Goal: Communication & Community: Answer question/provide support

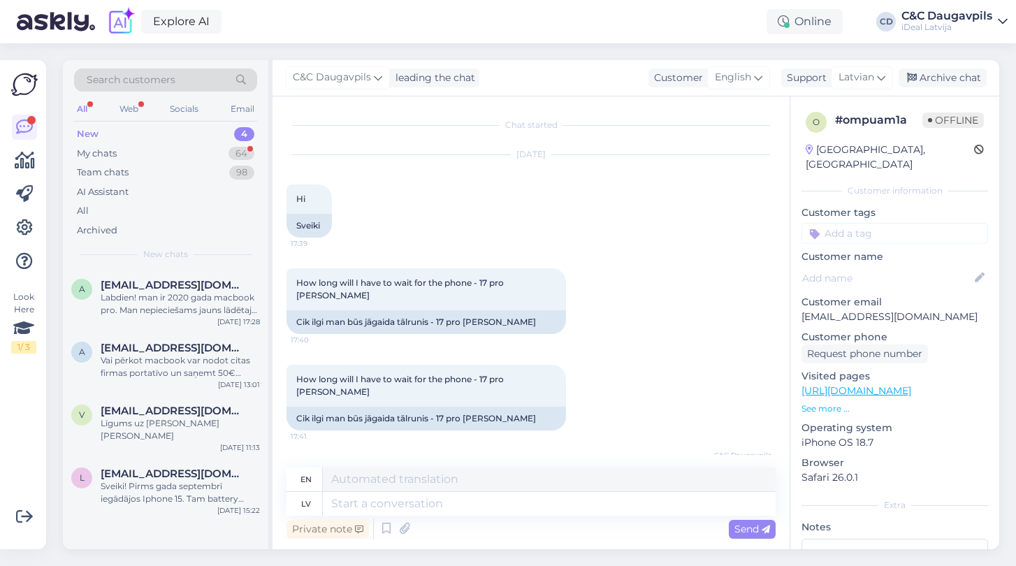
scroll to position [465, 0]
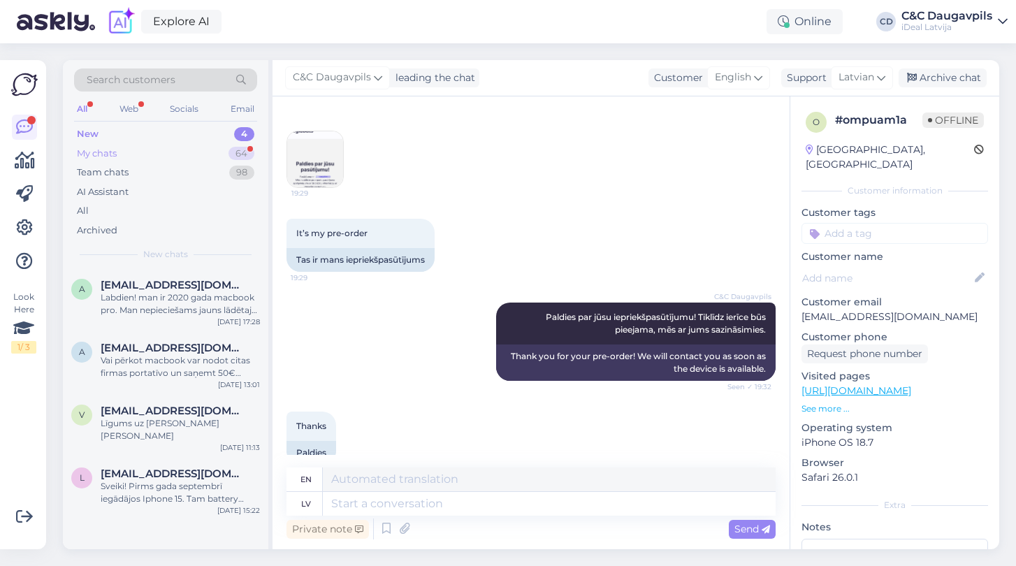
click at [116, 148] on div "My chats" at bounding box center [97, 154] width 40 height 14
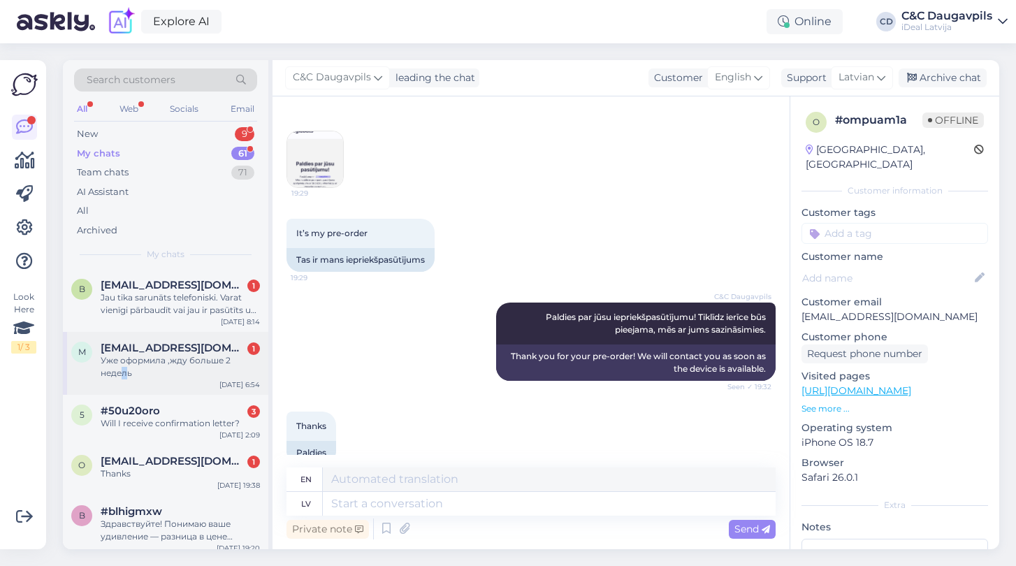
click at [125, 372] on div "Уже оформила ,жду больше 2 недель" at bounding box center [180, 366] width 159 height 25
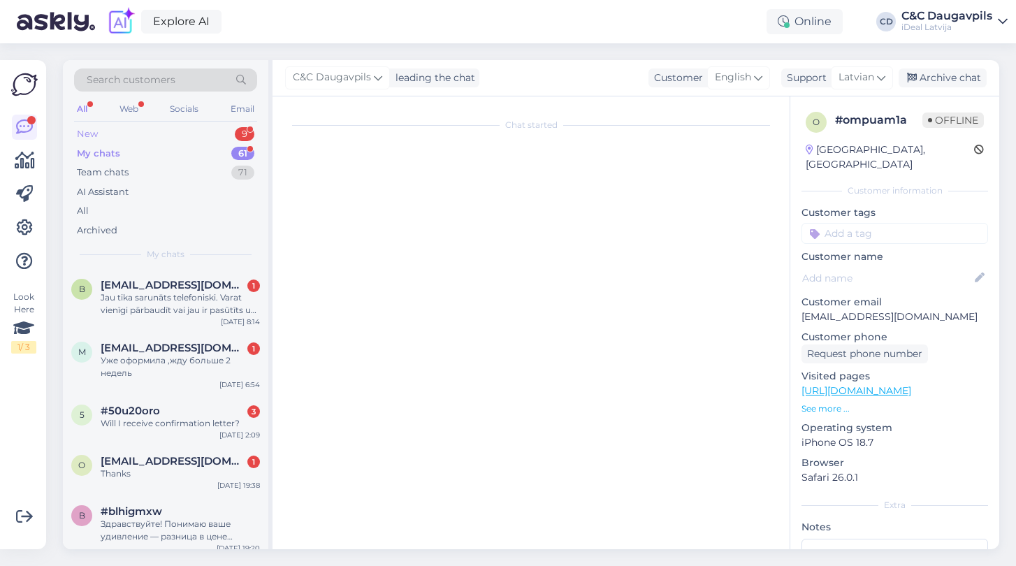
click at [101, 135] on div "New 9" at bounding box center [165, 134] width 183 height 20
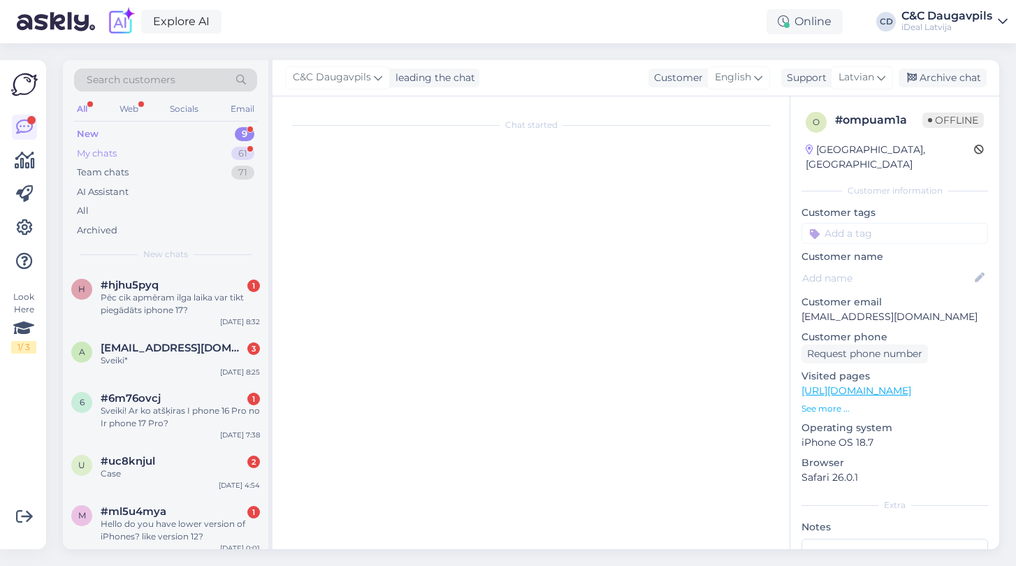
click at [108, 153] on div "My chats" at bounding box center [97, 154] width 40 height 14
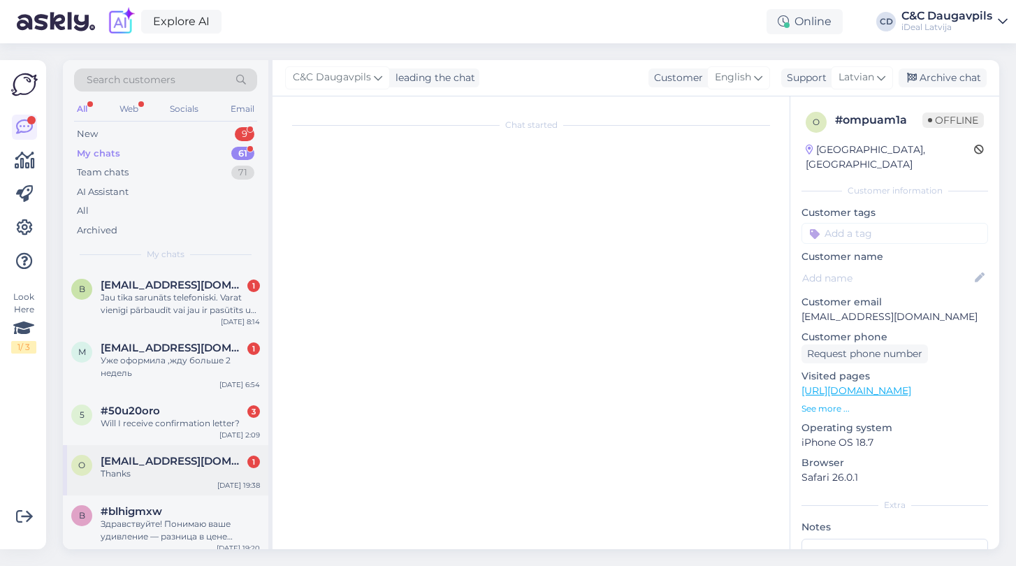
click at [177, 481] on div "o [EMAIL_ADDRESS][DOMAIN_NAME] 1 Thanks [DATE] 19:38" at bounding box center [165, 470] width 205 height 50
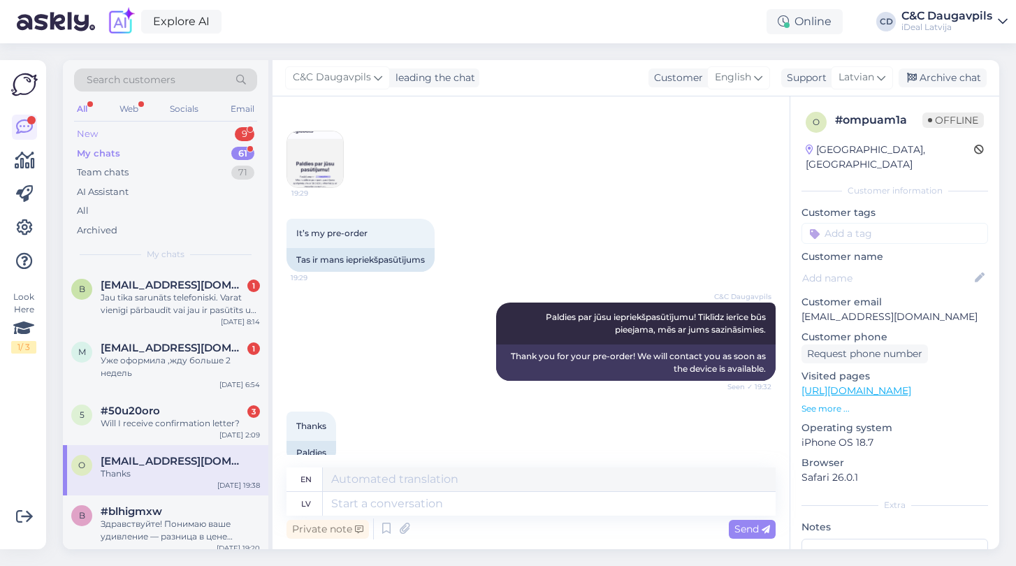
click at [85, 139] on div "New" at bounding box center [87, 134] width 21 height 14
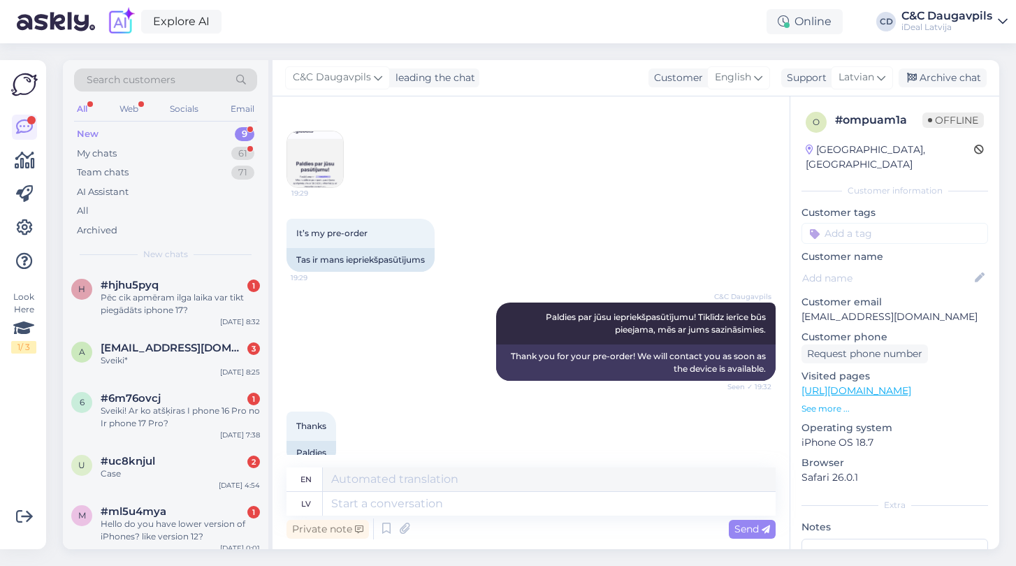
scroll to position [0, 0]
click at [15, 161] on icon at bounding box center [25, 160] width 20 height 17
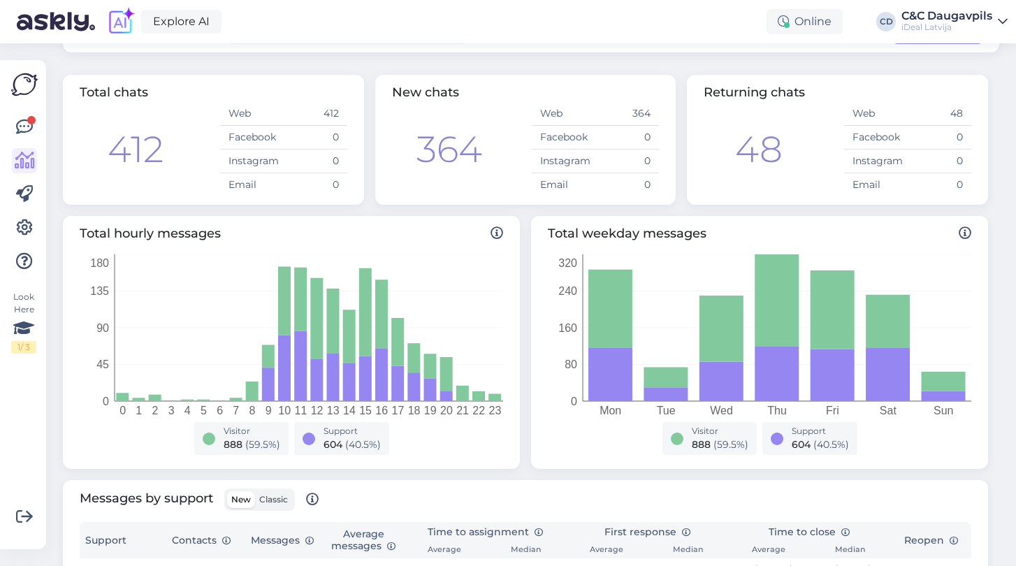
scroll to position [1, 0]
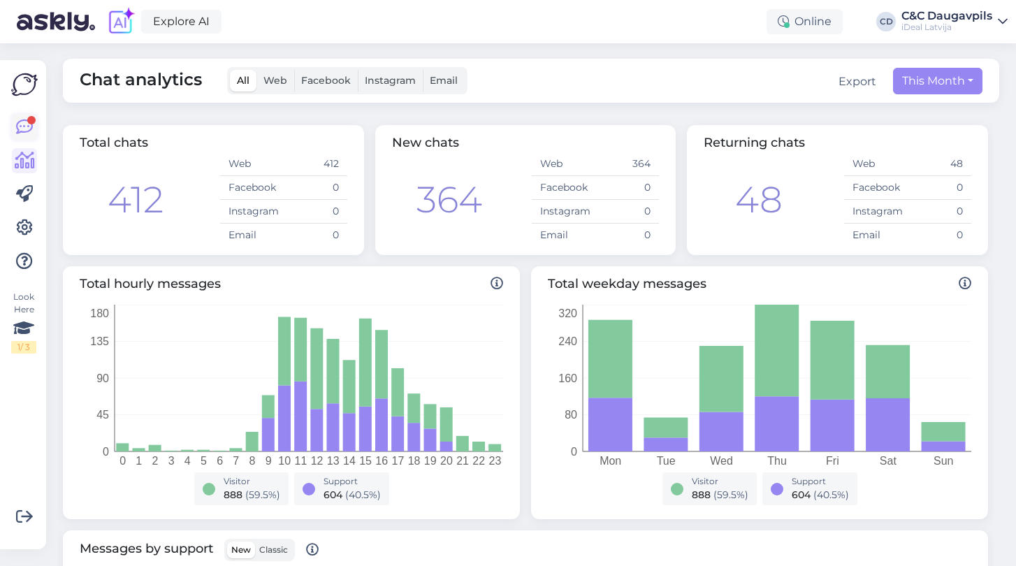
click at [24, 123] on icon at bounding box center [24, 127] width 17 height 17
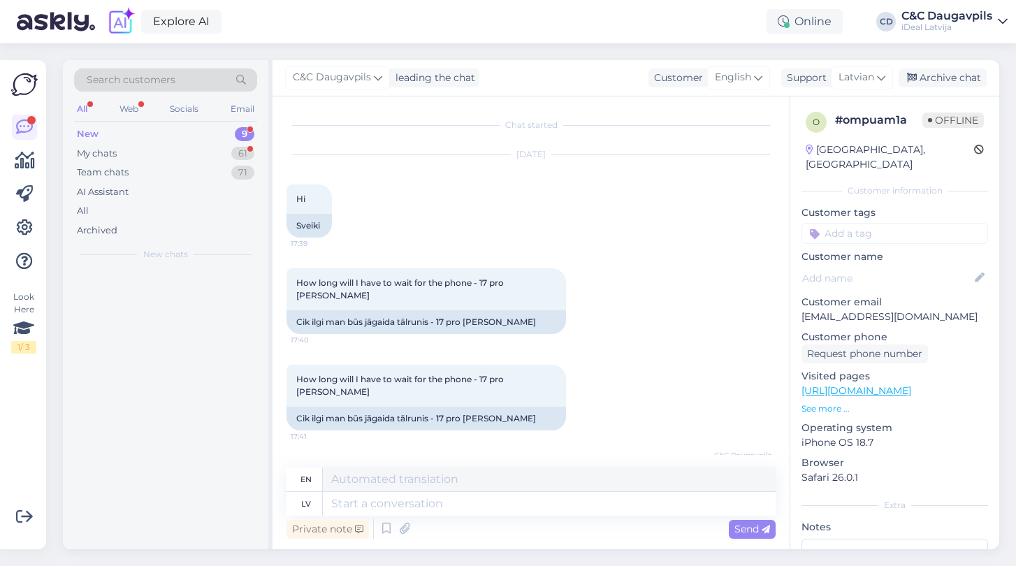
scroll to position [465, 0]
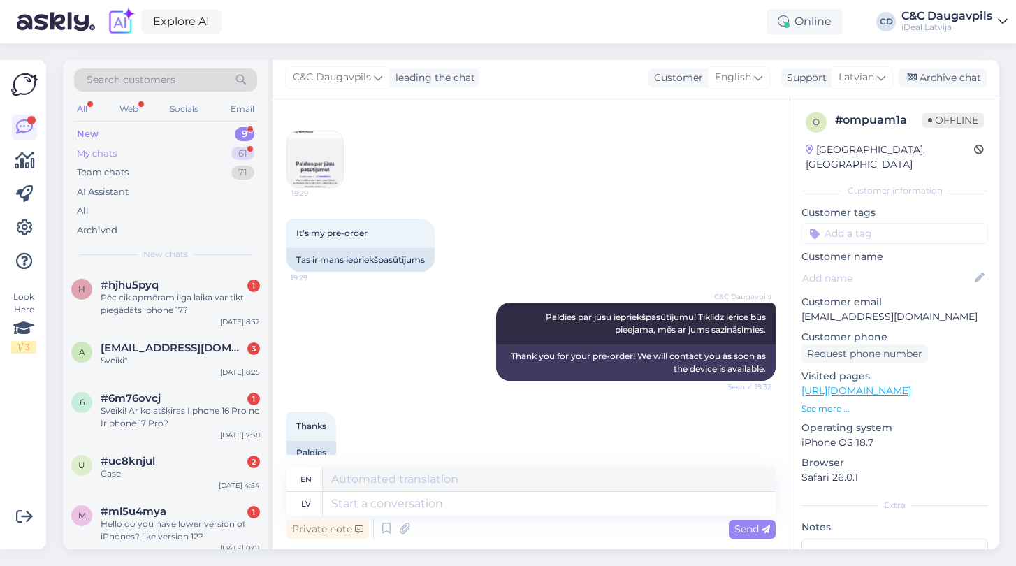
click at [95, 154] on div "My chats" at bounding box center [97, 154] width 40 height 14
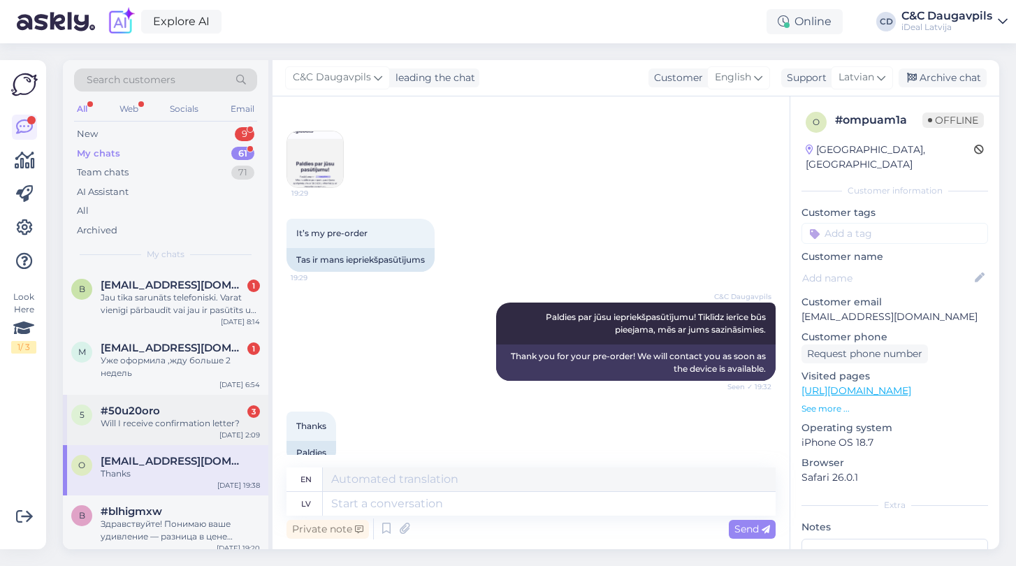
click at [127, 425] on div "Will I receive confirmation letter?" at bounding box center [180, 423] width 159 height 13
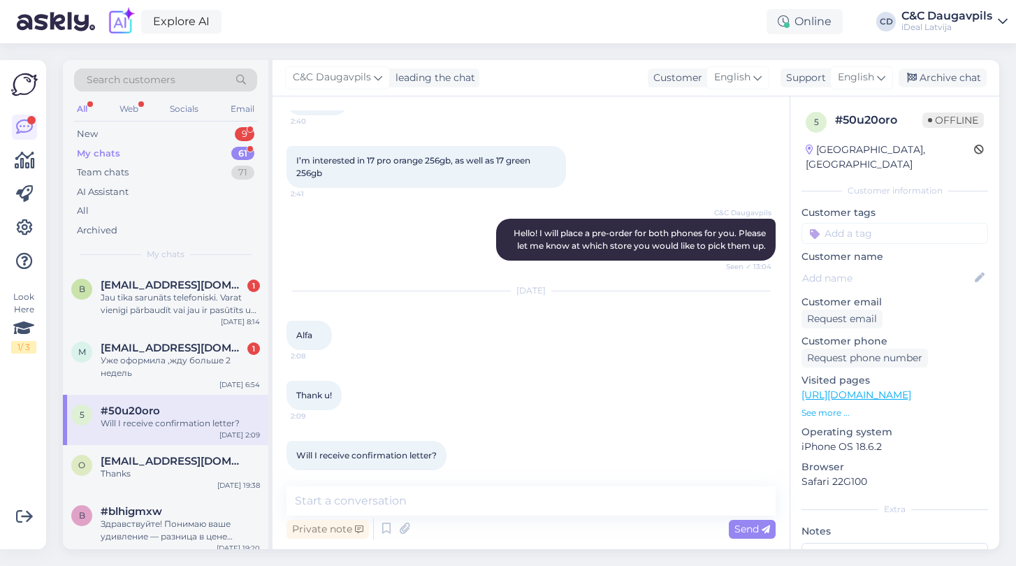
scroll to position [497, 0]
click at [143, 367] on div "Уже оформила ,жду больше 2 недель" at bounding box center [180, 366] width 159 height 25
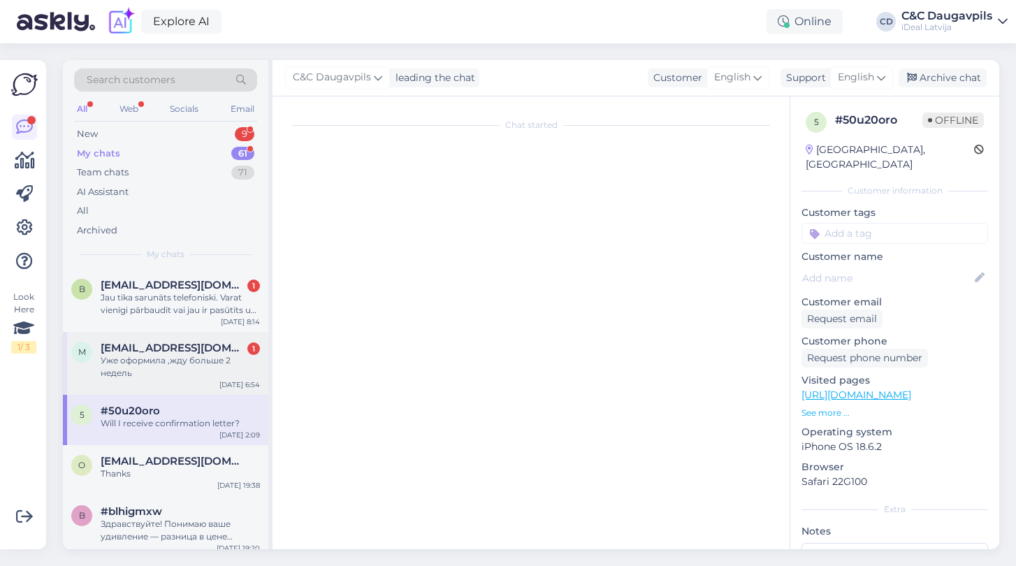
scroll to position [3, 0]
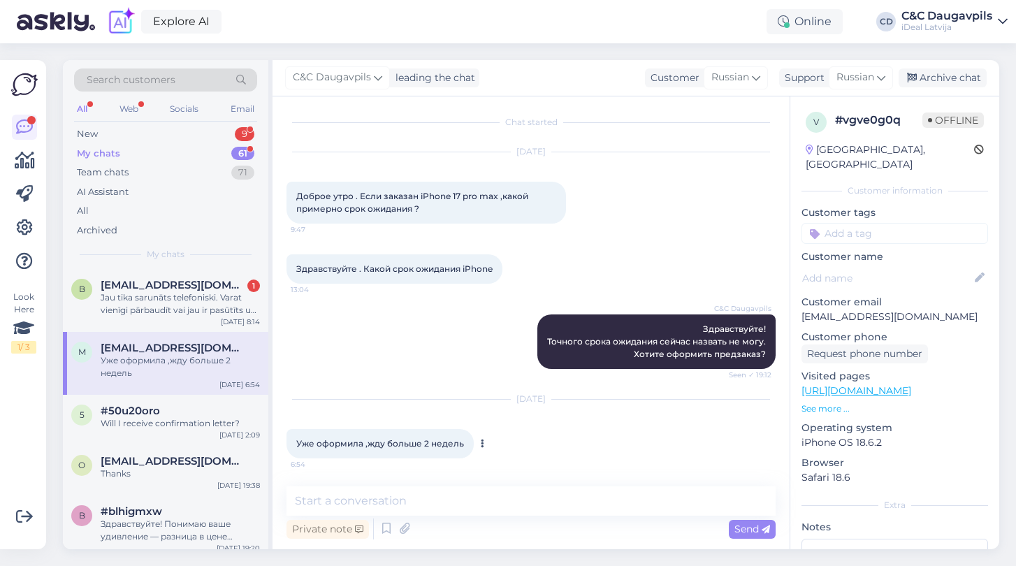
drag, startPoint x: 463, startPoint y: 446, endPoint x: 290, endPoint y: 440, distance: 173.3
click at [290, 440] on div "Уже оформила ,жду больше 2 недель 6:54" at bounding box center [379, 443] width 187 height 29
copy span "Уже оформила ,жду больше 2 недель"
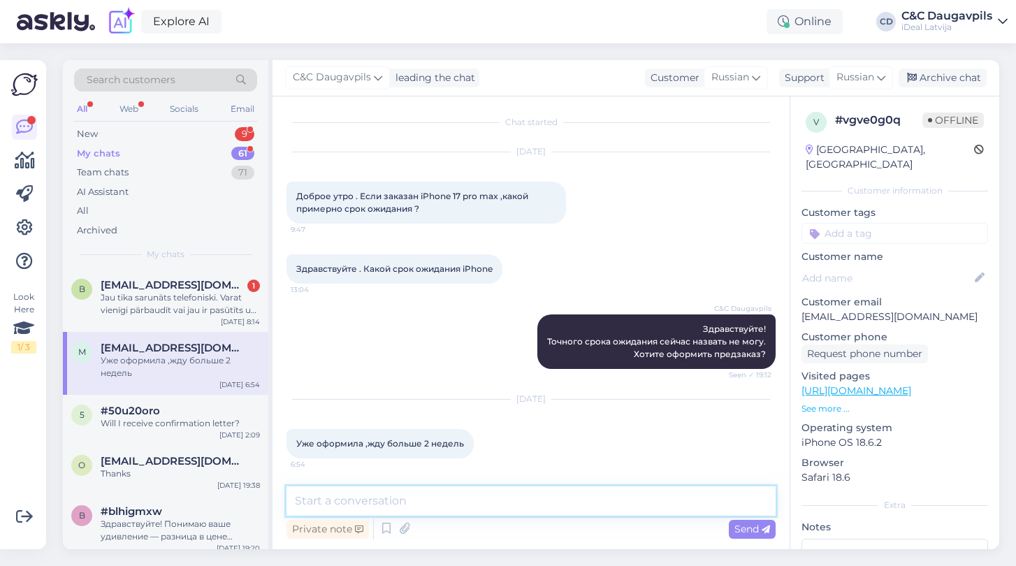
click at [420, 499] on textarea at bounding box center [530, 500] width 489 height 29
paste textarea "Понимаем ваше волнение, спасибо за ожидание! Действительно, из-за высокого спро…"
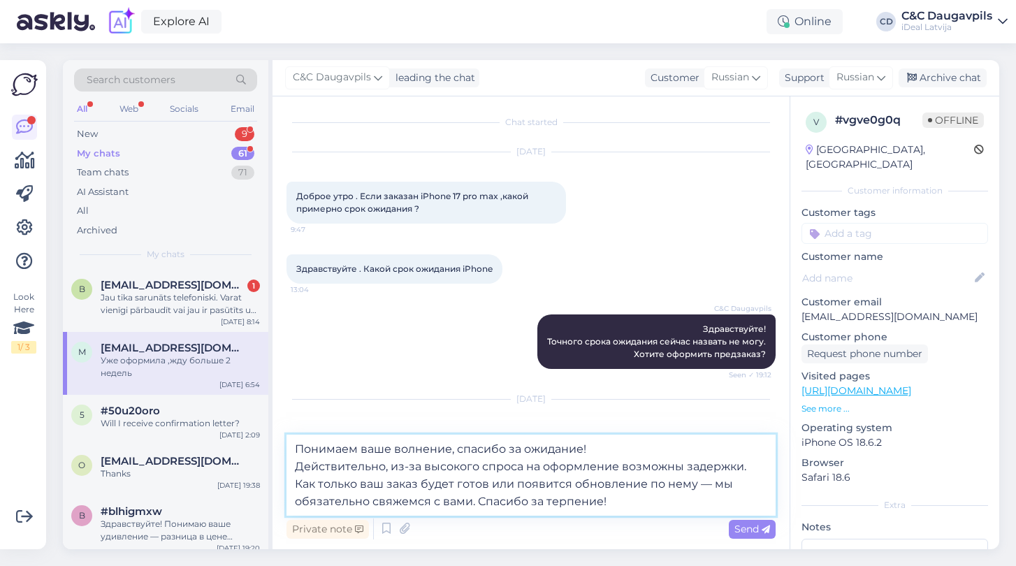
drag, startPoint x: 746, startPoint y: 468, endPoint x: 279, endPoint y: 464, distance: 466.7
click at [279, 464] on div "Chat started [DATE] Доброе утро . Если заказан iPhone 17 pro max ,какой примерн…" at bounding box center [530, 322] width 517 height 453
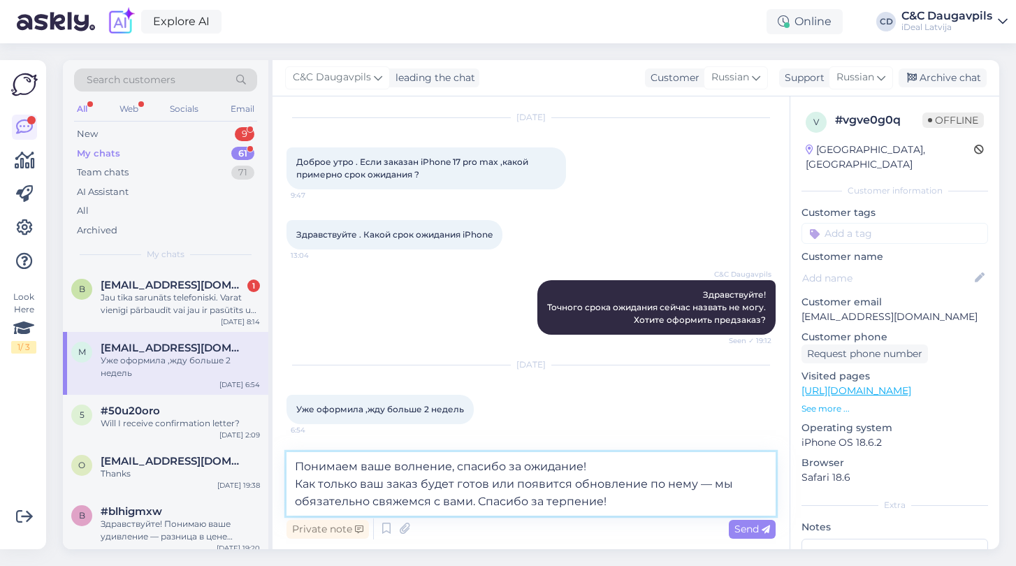
scroll to position [37, 0]
type textarea "Понимаем ваше волнение, спасибо за ожидание! Как только ваш заказ будет готов и…"
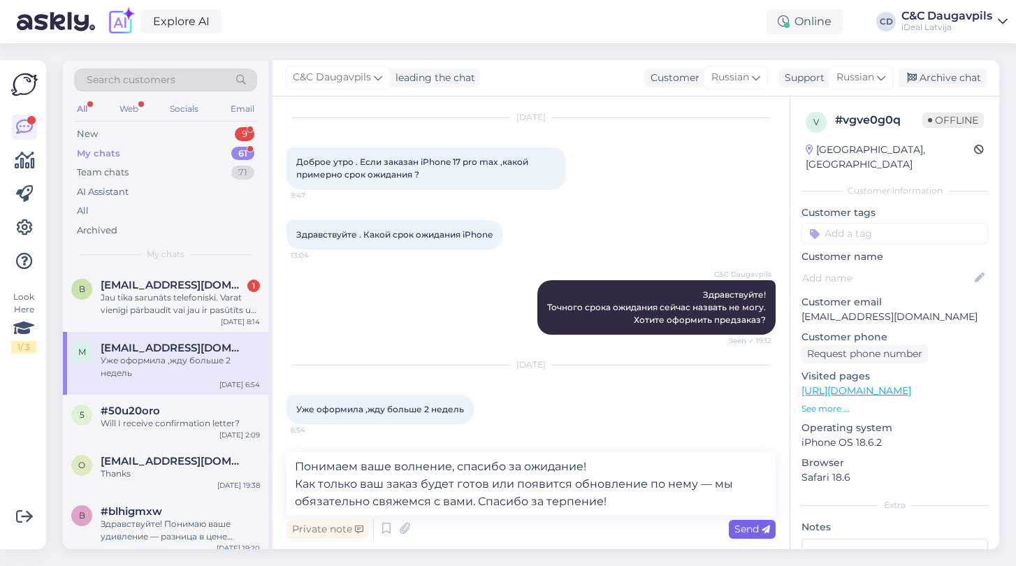
click at [749, 528] on span "Send" at bounding box center [752, 529] width 36 height 13
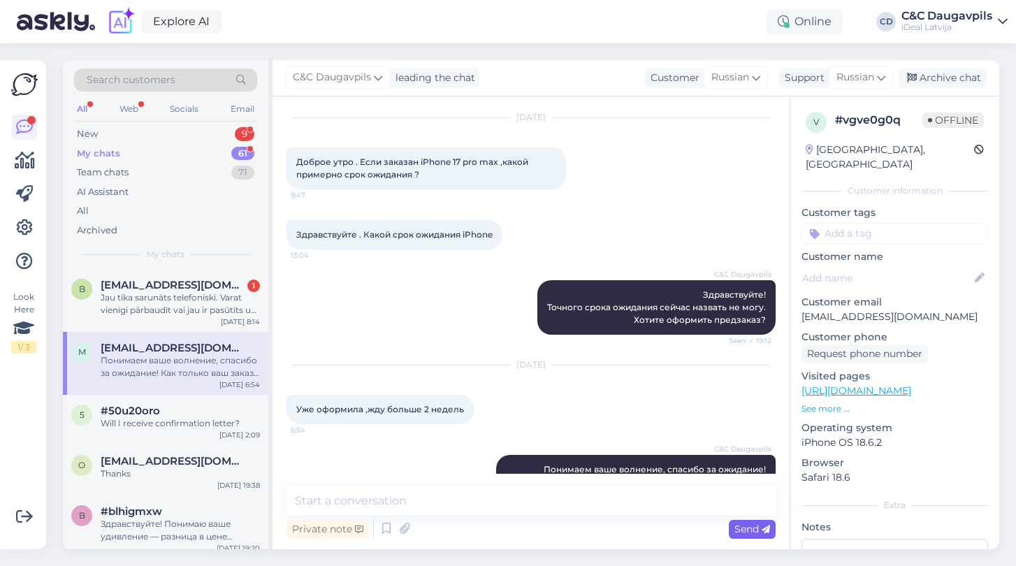
scroll to position [101, 0]
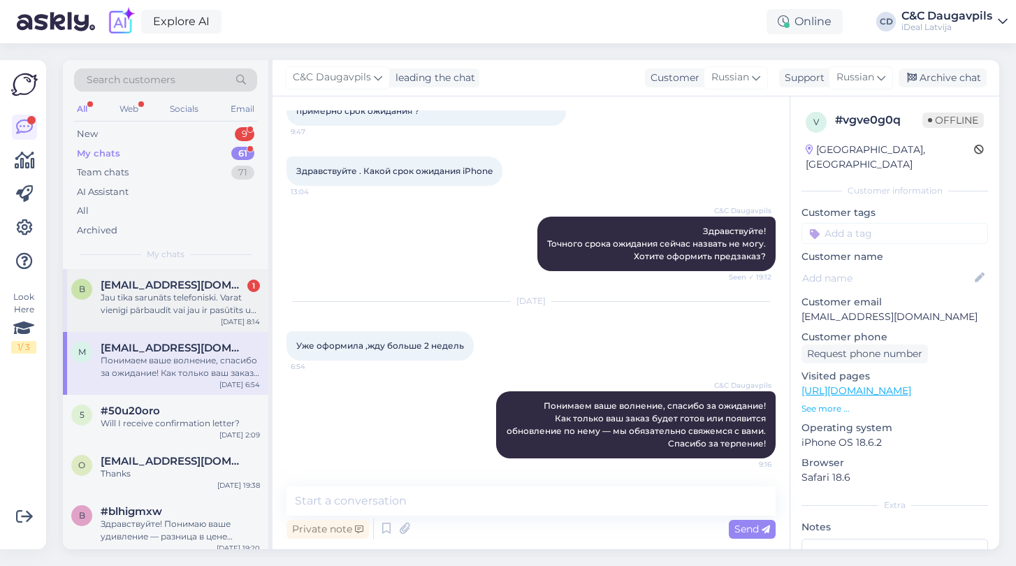
click at [187, 309] on div "Jau tika sarunāts telefoniski. Varat vienīgi pārbaudīt vai jau ir pasūtīts uz A…" at bounding box center [180, 303] width 159 height 25
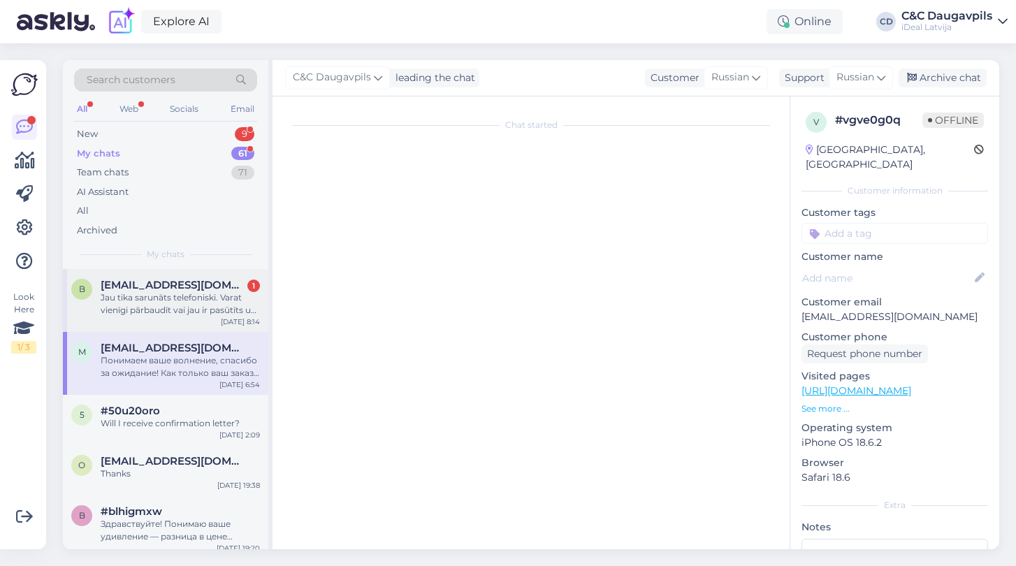
scroll to position [66, 0]
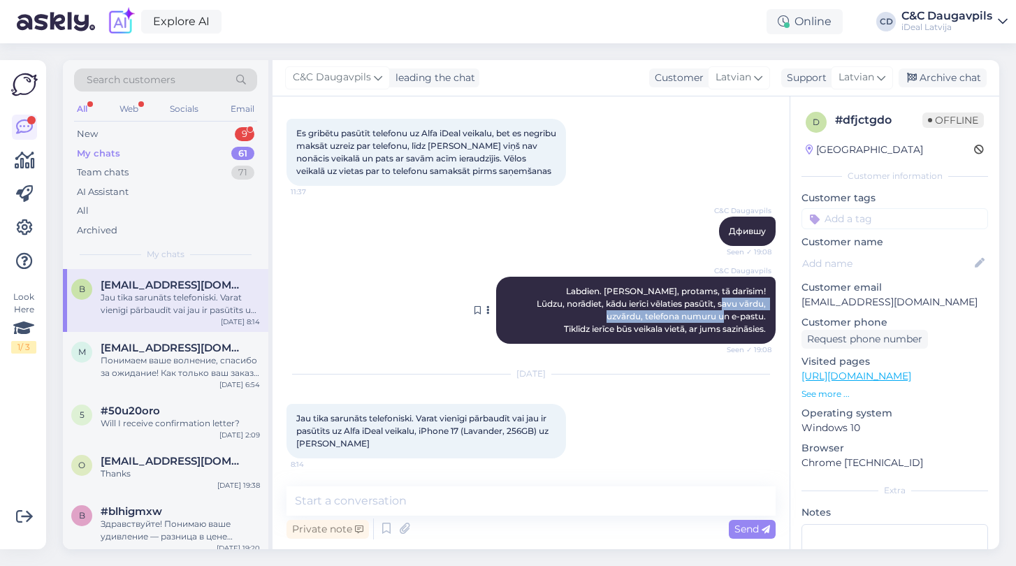
drag, startPoint x: 606, startPoint y: 316, endPoint x: 770, endPoint y: 316, distance: 164.2
click at [771, 316] on div "C&C Daugavpils Labdien. [PERSON_NAME], protams, tā darīsim! Lūdzu, norādiet, kā…" at bounding box center [635, 310] width 279 height 67
copy span "uzvārdu, telefona numuru un e-pastu."
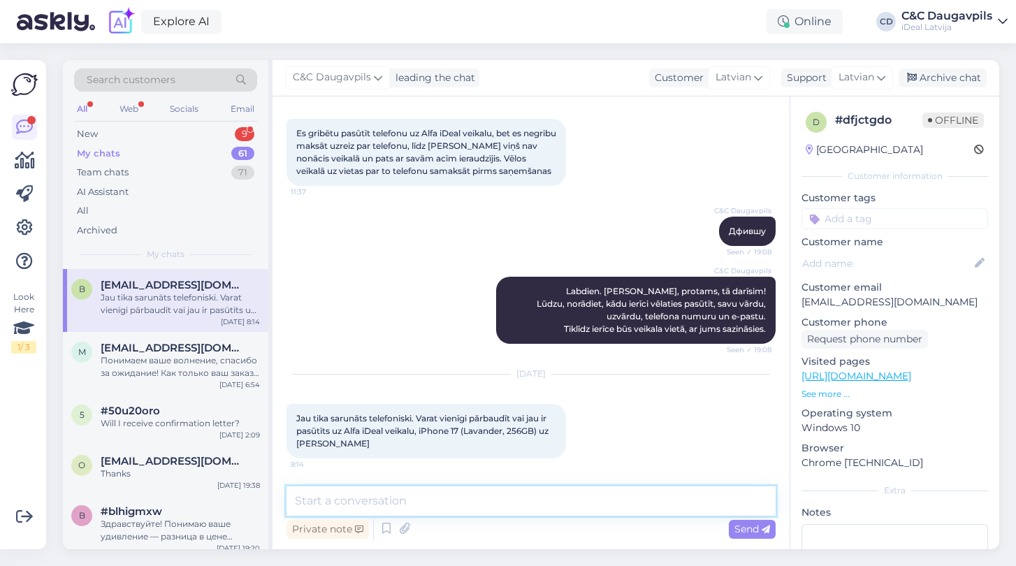
click at [383, 505] on textarea at bounding box center [530, 500] width 489 height 29
type textarea "[PERSON_NAME]"
paste textarea "uzvārdu, telefona numuru un e-pastu."
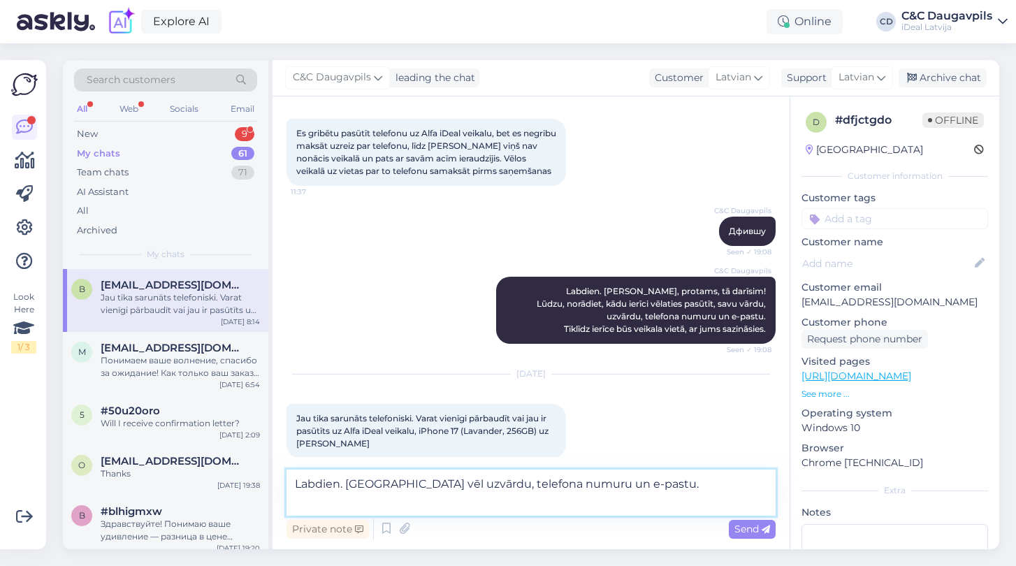
click at [629, 483] on textarea "Labdien. [GEOGRAPHIC_DATA] vēl uzvārdu, telefona numuru un e-pastu." at bounding box center [530, 492] width 489 height 46
click at [545, 481] on textarea "Labdien. [GEOGRAPHIC_DATA] vēl uzvārdu, telefona numuru un e-pasts" at bounding box center [530, 492] width 489 height 46
click at [604, 487] on textarea "Labdien. Vajag vēl uzvārdu, telefona numurs un e-pasts" at bounding box center [530, 492] width 489 height 46
type textarea "Labdien. Vajag vēl uzvārdu, telefona numurs un e-pasts."
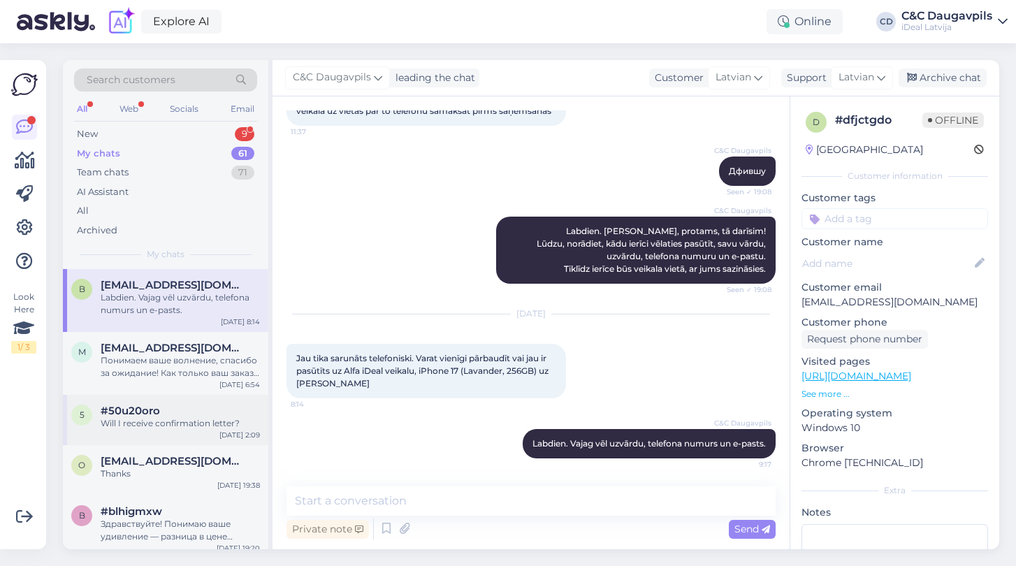
click at [150, 410] on span "#50u20oro" at bounding box center [130, 411] width 59 height 13
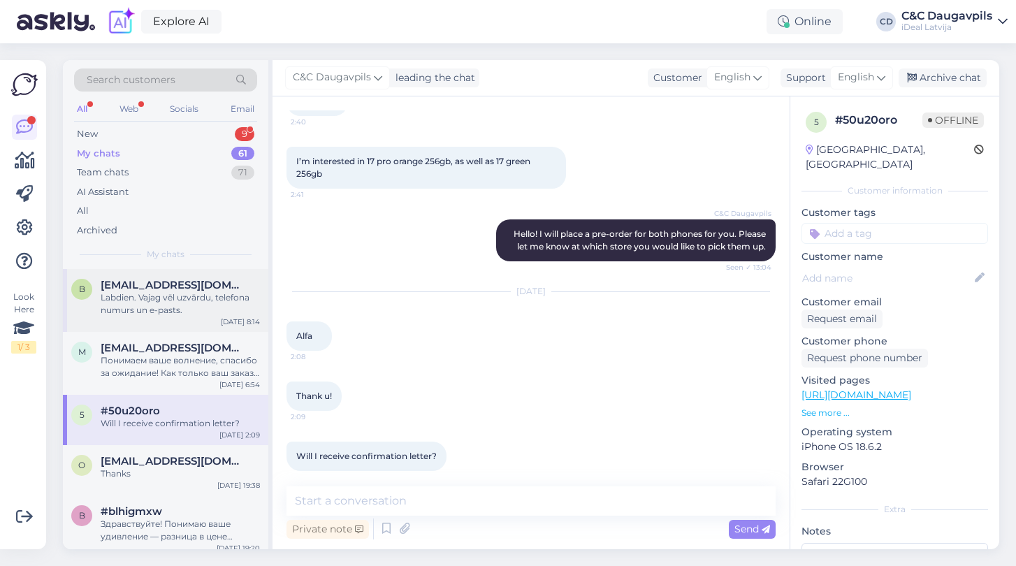
click at [150, 288] on span "[EMAIL_ADDRESS][DOMAIN_NAME]" at bounding box center [173, 285] width 145 height 13
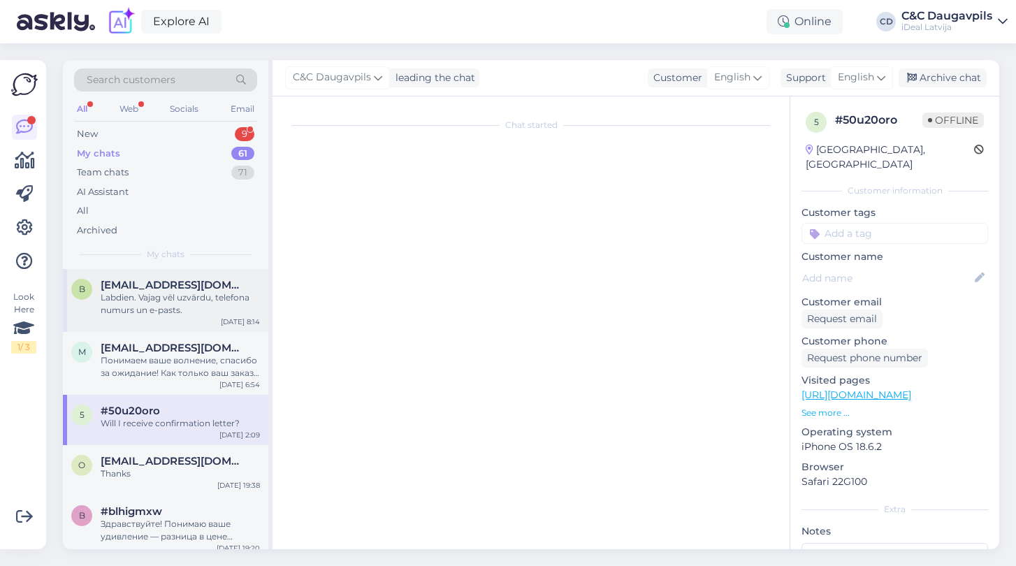
scroll to position [126, 0]
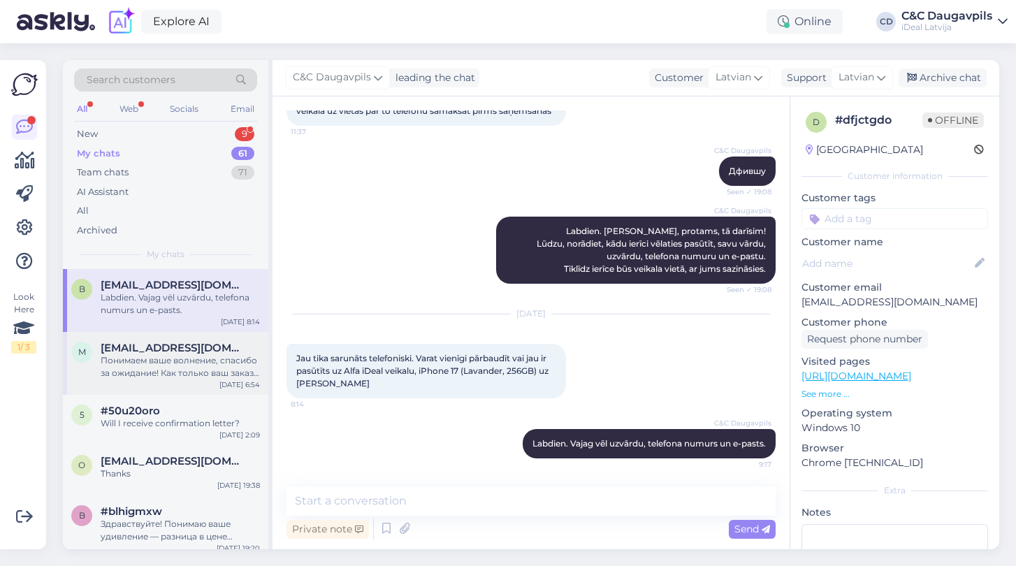
click at [209, 344] on span "[EMAIL_ADDRESS][DOMAIN_NAME]" at bounding box center [173, 348] width 145 height 13
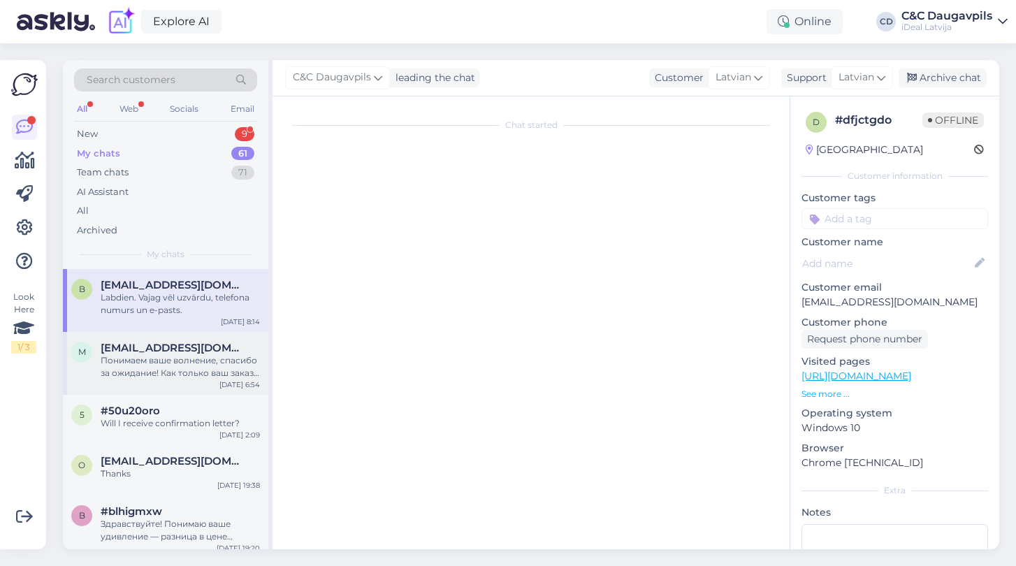
scroll to position [101, 0]
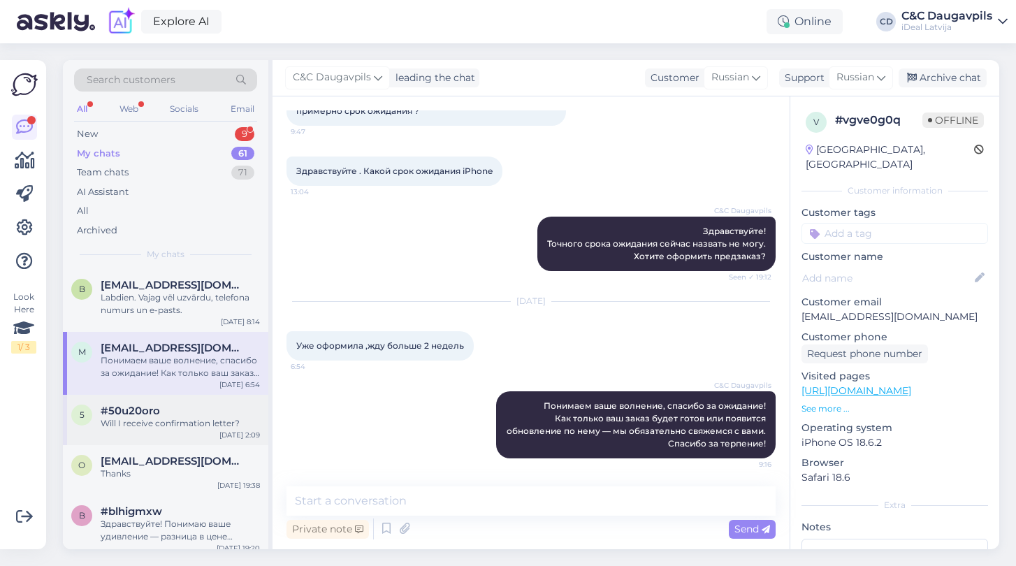
click at [204, 423] on div "Will I receive confirmation letter?" at bounding box center [180, 423] width 159 height 13
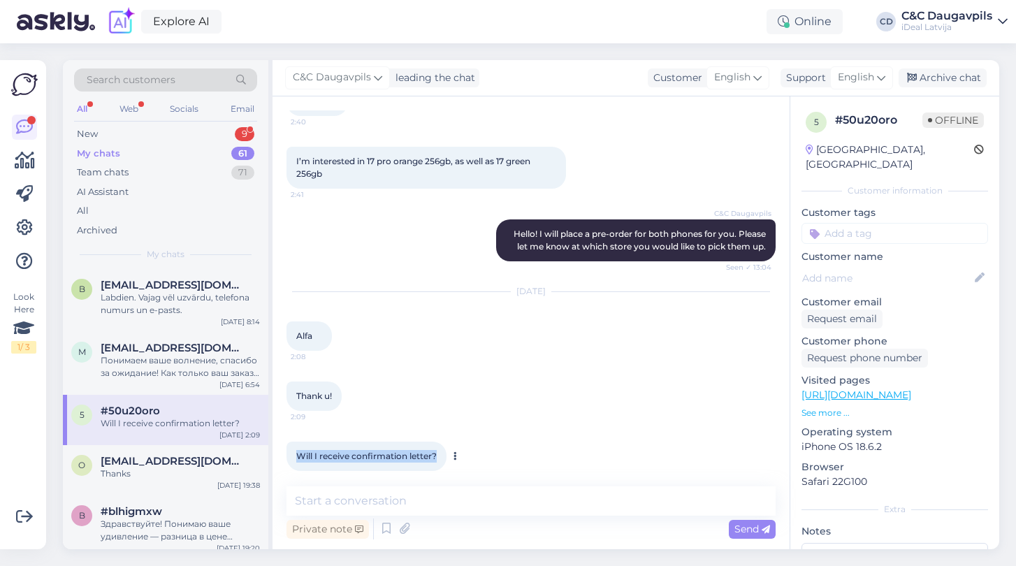
drag, startPoint x: 439, startPoint y: 444, endPoint x: 297, endPoint y: 441, distance: 141.9
click at [297, 442] on div "Will I receive confirmation letter? 2:09" at bounding box center [366, 456] width 160 height 29
copy span "Will I receive confirmation letter?"
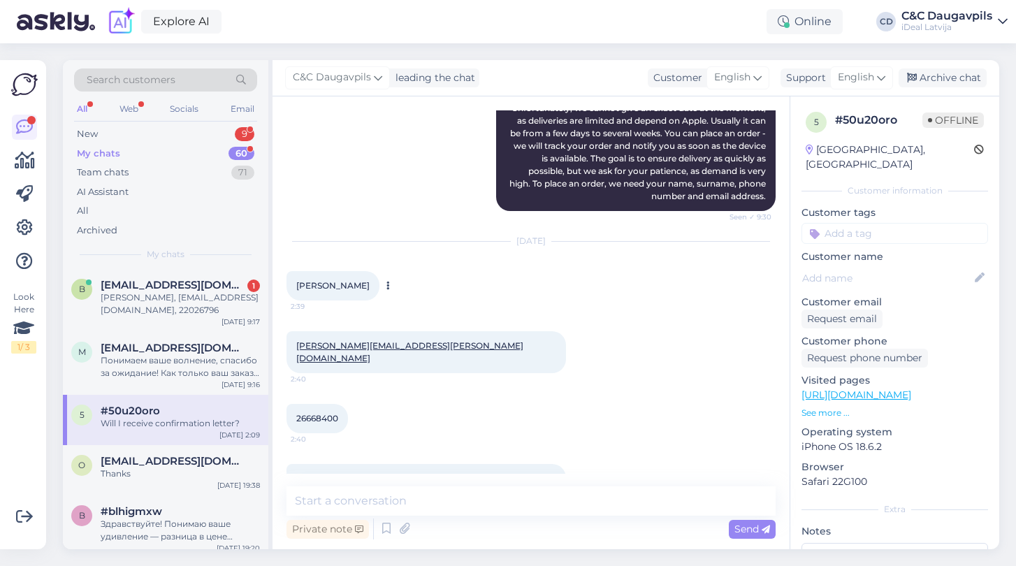
scroll to position [238, 0]
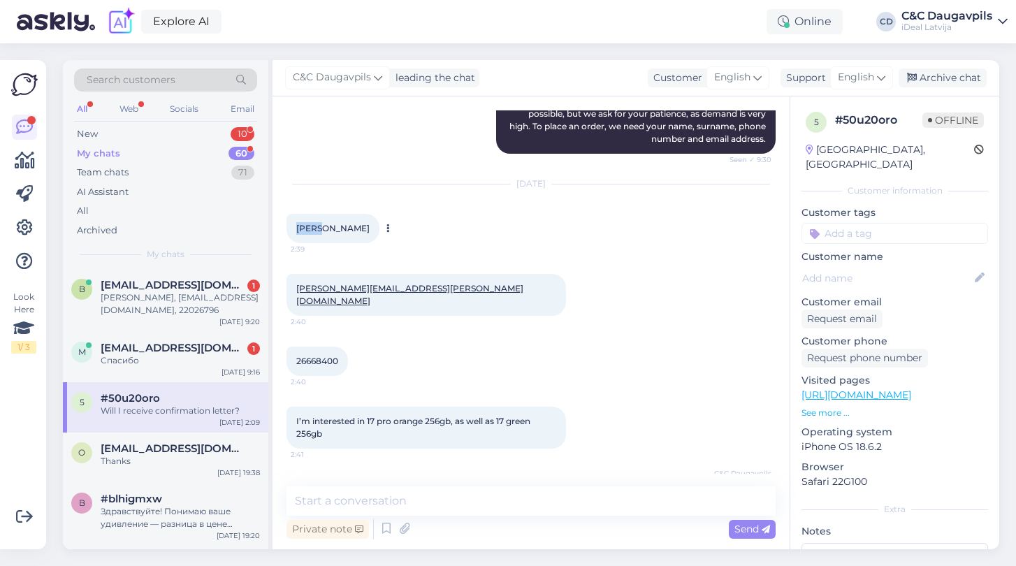
drag, startPoint x: 316, startPoint y: 229, endPoint x: 295, endPoint y: 228, distance: 21.7
click at [295, 228] on div "[PERSON_NAME] 2:39" at bounding box center [332, 228] width 93 height 29
copy span "[PERSON_NAME]"
drag, startPoint x: 372, startPoint y: 230, endPoint x: 319, endPoint y: 228, distance: 52.4
click at [319, 228] on div "[PERSON_NAME] 2:39" at bounding box center [332, 228] width 93 height 29
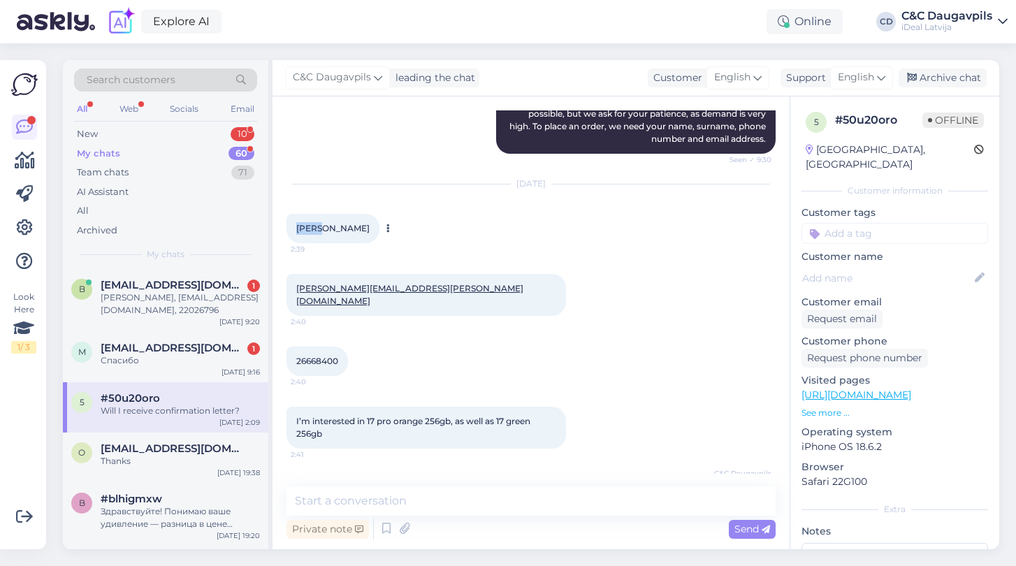
copy span "[PERSON_NAME]"
drag, startPoint x: 426, startPoint y: 286, endPoint x: 293, endPoint y: 284, distance: 132.8
click at [293, 284] on div "[PERSON_NAME][EMAIL_ADDRESS][PERSON_NAME][DOMAIN_NAME] 2:40" at bounding box center [425, 295] width 279 height 42
copy link "[PERSON_NAME][EMAIL_ADDRESS][PERSON_NAME][DOMAIN_NAME]"
drag, startPoint x: 374, startPoint y: 228, endPoint x: 274, endPoint y: 225, distance: 100.7
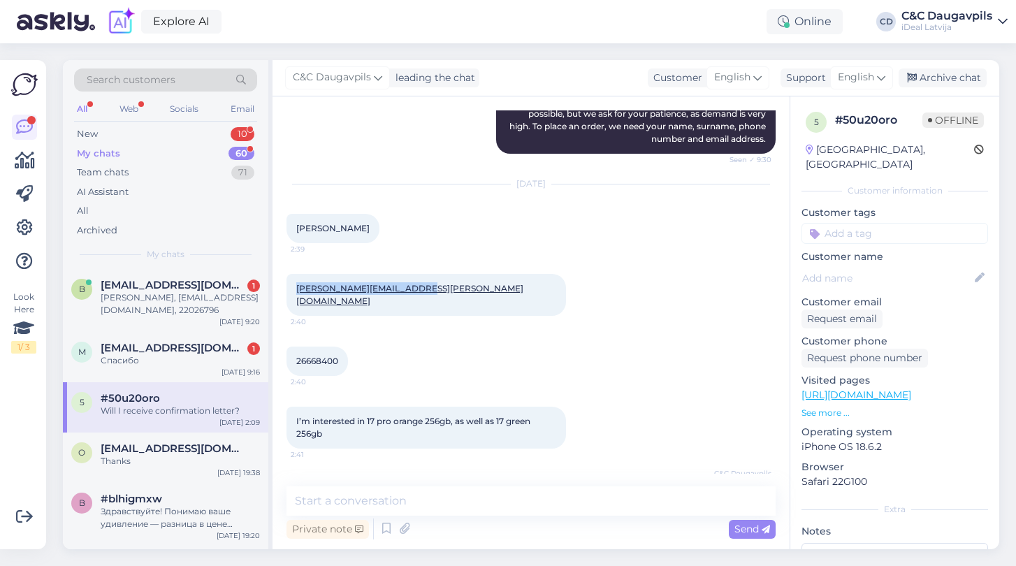
click at [274, 225] on div "Chat started [DATE] Hello! When are u expecting to receive iPhone 17 pro? 21:34…" at bounding box center [530, 322] width 517 height 453
click at [493, 252] on div "[DATE] [PERSON_NAME] 2:39" at bounding box center [530, 213] width 489 height 89
drag, startPoint x: 372, startPoint y: 229, endPoint x: 292, endPoint y: 228, distance: 79.6
click at [292, 228] on div "[PERSON_NAME] 2:39" at bounding box center [332, 228] width 93 height 29
copy span "[PERSON_NAME]"
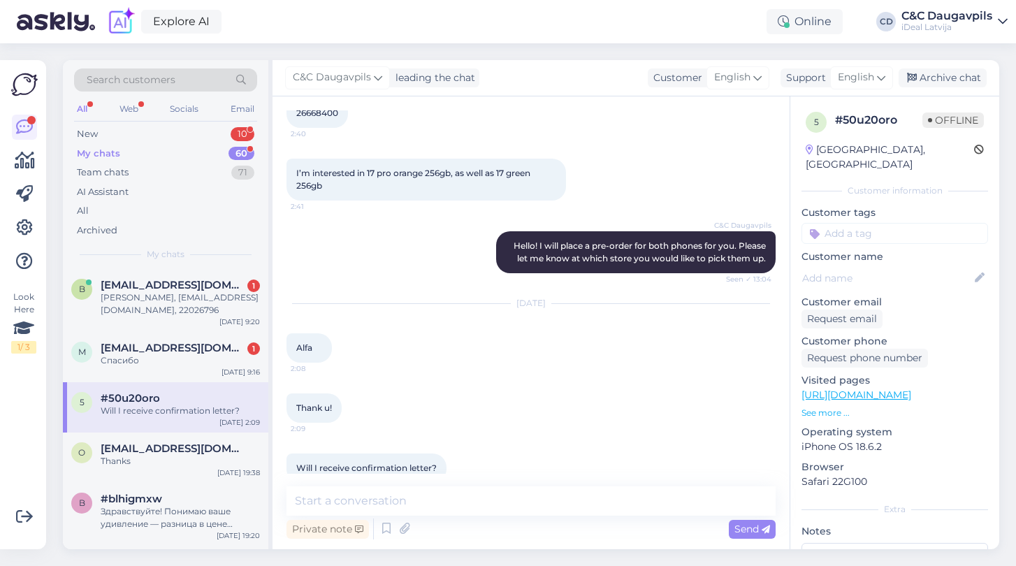
click at [320, 438] on div "Will I receive confirmation letter? 2:09" at bounding box center [530, 468] width 489 height 60
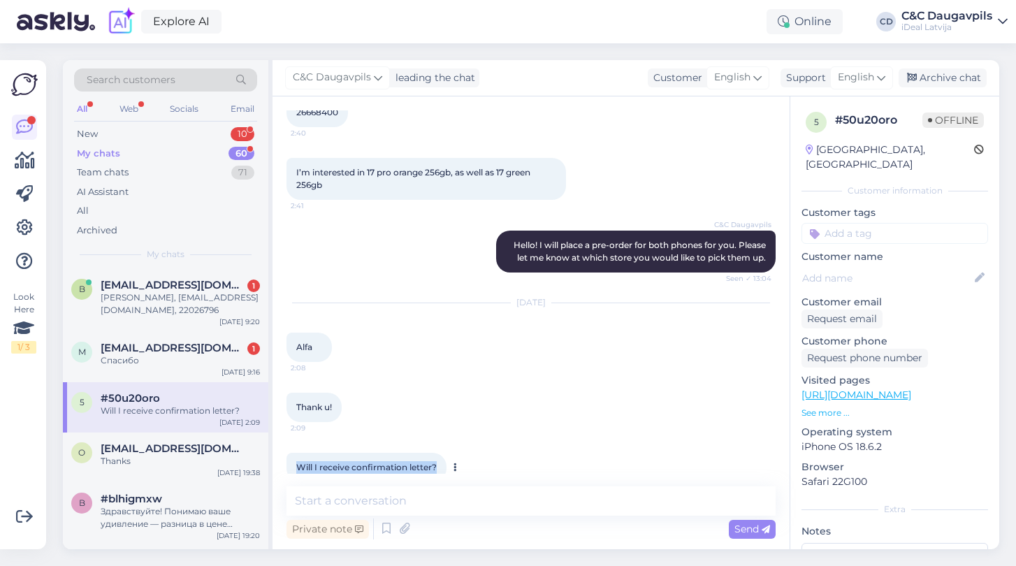
drag, startPoint x: 439, startPoint y: 454, endPoint x: 294, endPoint y: 451, distance: 144.7
click at [294, 453] on div "Will I receive confirmation letter? 2:09" at bounding box center [366, 467] width 160 height 29
copy span "Will I receive confirmation letter?"
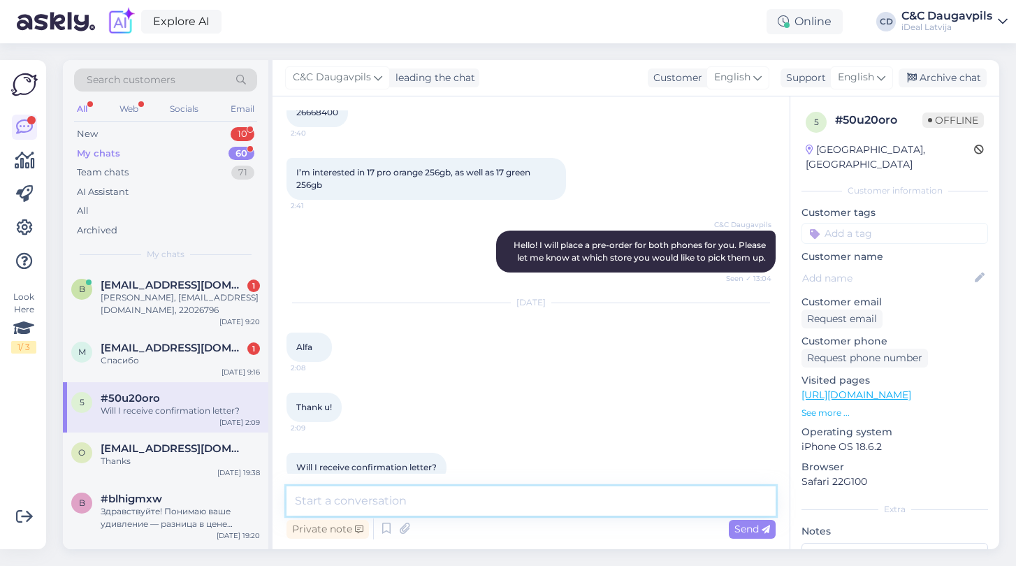
click at [432, 508] on textarea at bounding box center [530, 500] width 489 height 29
paste textarea "Yes, I’ve sent the pre-order confirmation to your email."
type textarea "Yes, I’ve sent the pre-order confirmation to your email."
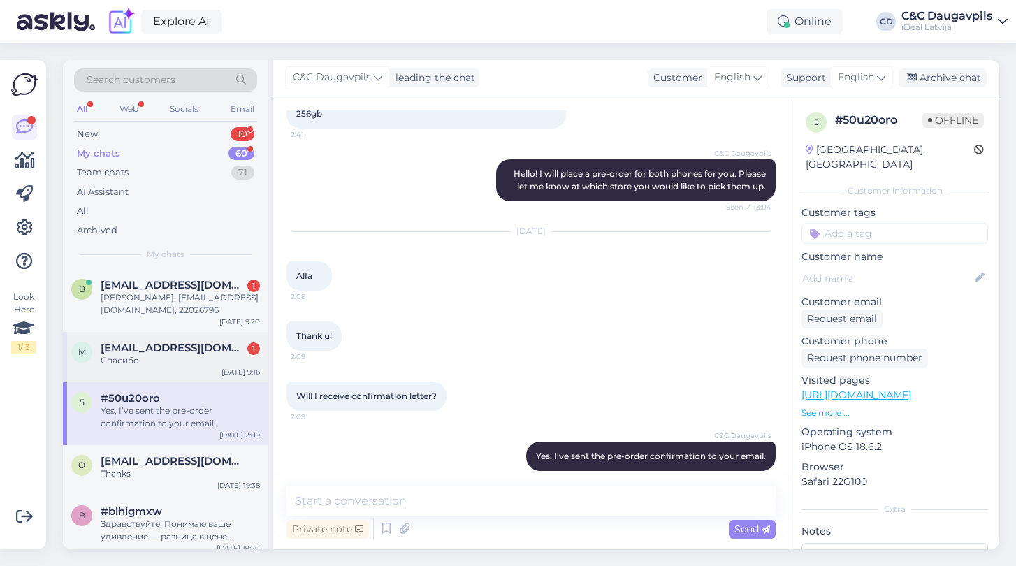
click at [203, 358] on div "Спасибо" at bounding box center [180, 360] width 159 height 13
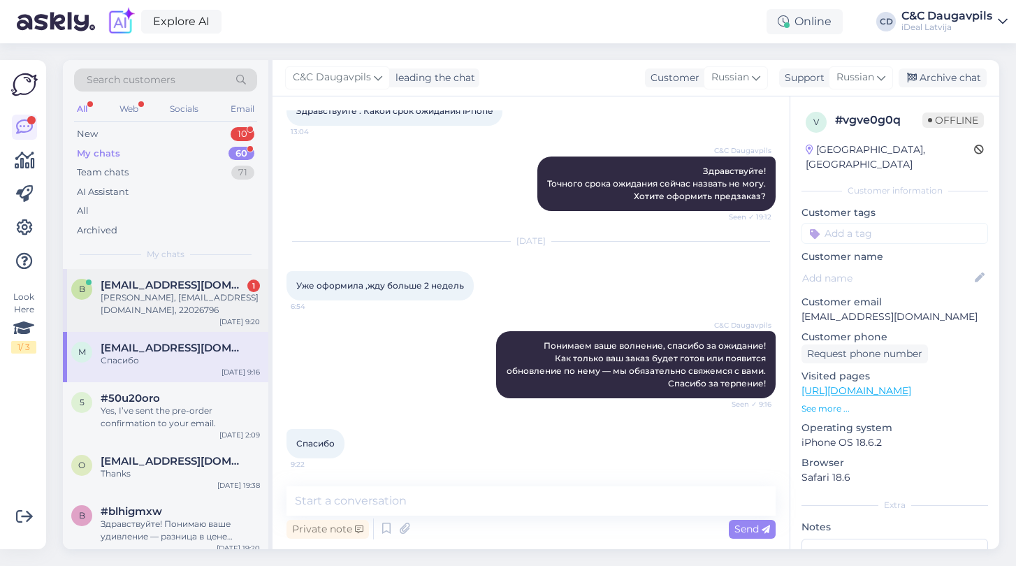
click at [146, 316] on div "b [EMAIL_ADDRESS][DOMAIN_NAME] 1 [PERSON_NAME], [EMAIL_ADDRESS][DOMAIN_NAME], 2…" at bounding box center [165, 300] width 205 height 63
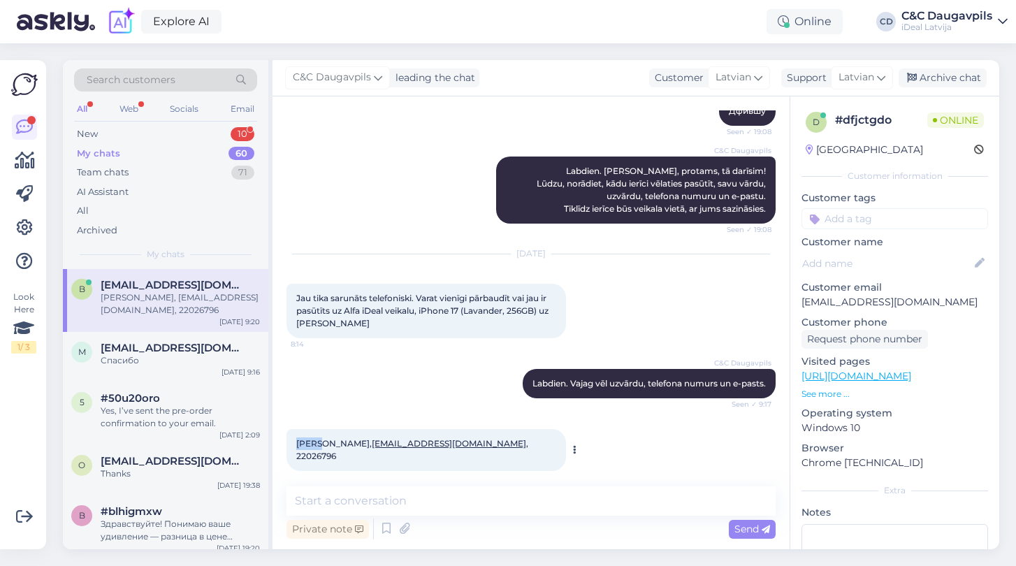
drag, startPoint x: 298, startPoint y: 442, endPoint x: 321, endPoint y: 444, distance: 23.9
click at [321, 444] on span "[PERSON_NAME], [EMAIL_ADDRESS][DOMAIN_NAME] , 22026796" at bounding box center [413, 449] width 234 height 23
copy span "[PERSON_NAME]"
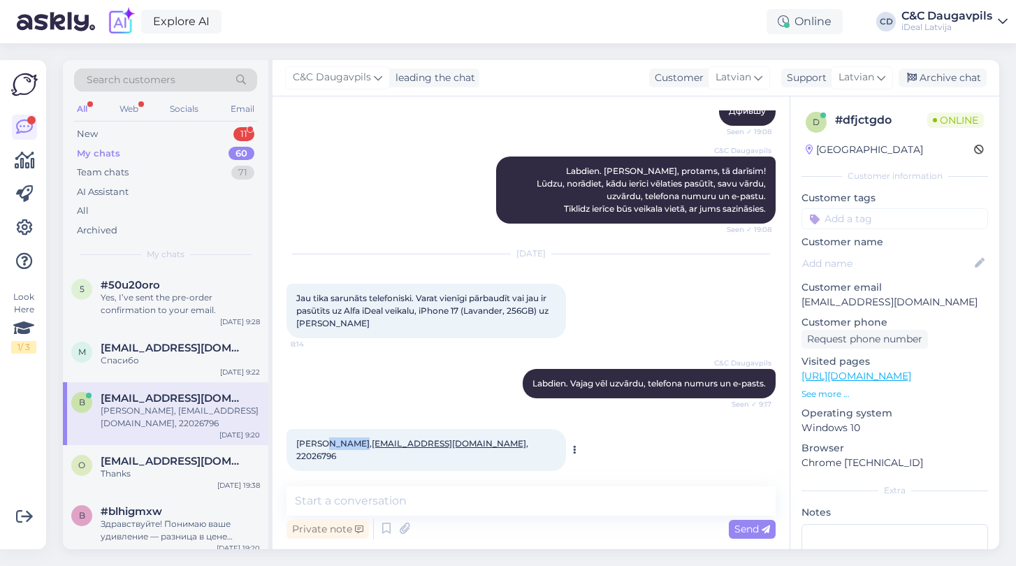
drag, startPoint x: 327, startPoint y: 443, endPoint x: 357, endPoint y: 445, distance: 30.1
click at [357, 445] on span "[PERSON_NAME], [EMAIL_ADDRESS][DOMAIN_NAME] , 22026796" at bounding box center [413, 449] width 234 height 23
copy span "[PERSON_NAME]"
drag, startPoint x: 481, startPoint y: 445, endPoint x: 535, endPoint y: 443, distance: 53.8
click at [535, 443] on div "[PERSON_NAME], [EMAIL_ADDRESS][DOMAIN_NAME] , 22026796 9:20" at bounding box center [425, 450] width 279 height 42
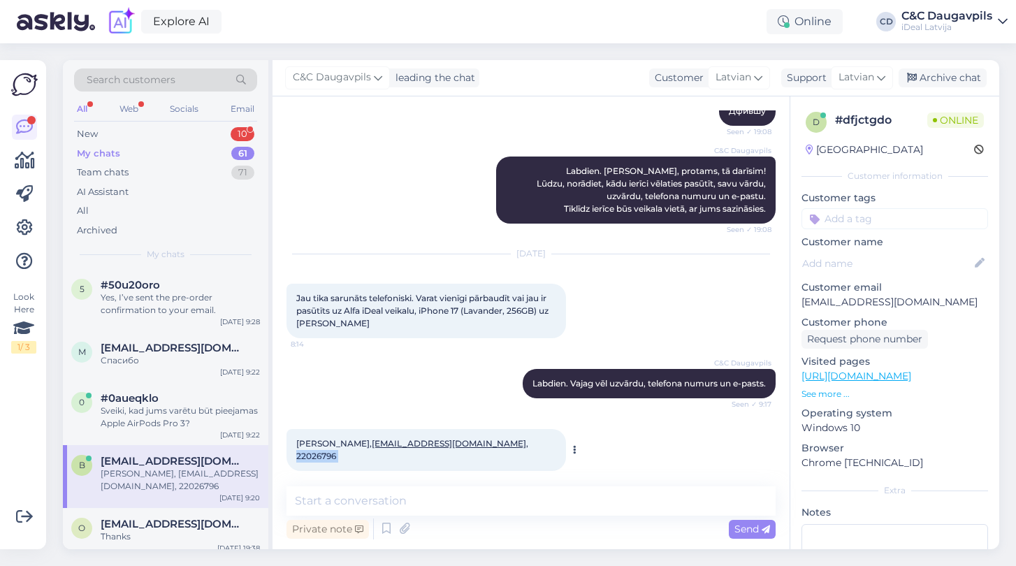
drag, startPoint x: 360, startPoint y: 442, endPoint x: 475, endPoint y: 441, distance: 114.6
click at [475, 441] on span "[PERSON_NAME], [EMAIL_ADDRESS][DOMAIN_NAME] , 22026796" at bounding box center [413, 449] width 234 height 23
click at [386, 448] on link "[EMAIL_ADDRESS][DOMAIN_NAME]" at bounding box center [449, 443] width 154 height 10
click at [338, 444] on span "[PERSON_NAME], [EMAIL_ADDRESS][DOMAIN_NAME] , 22026796" at bounding box center [413, 449] width 234 height 23
drag, startPoint x: 358, startPoint y: 445, endPoint x: 294, endPoint y: 443, distance: 63.6
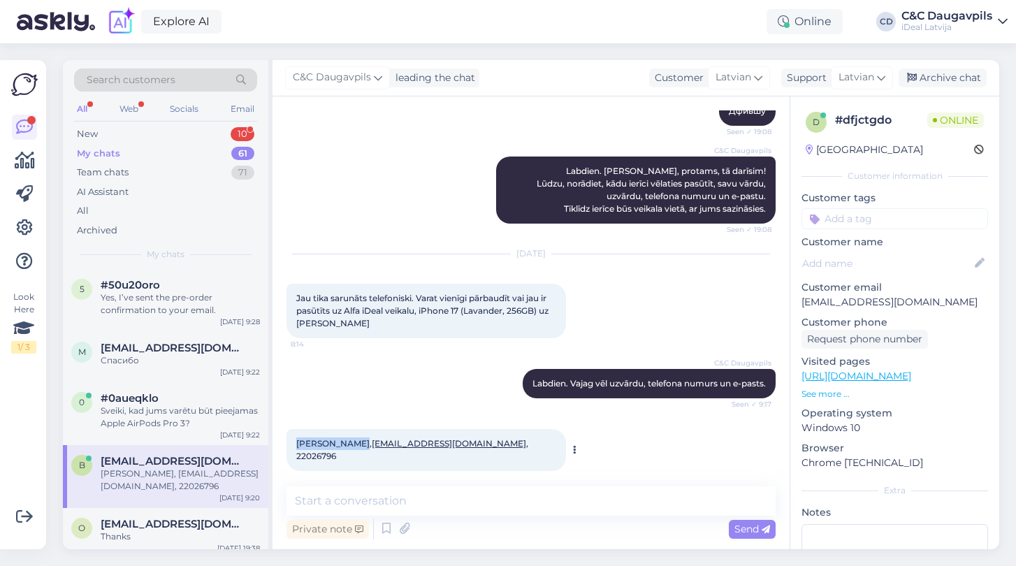
click at [294, 443] on div "[PERSON_NAME], [EMAIL_ADDRESS][DOMAIN_NAME] , 22026796 9:20" at bounding box center [425, 450] width 279 height 42
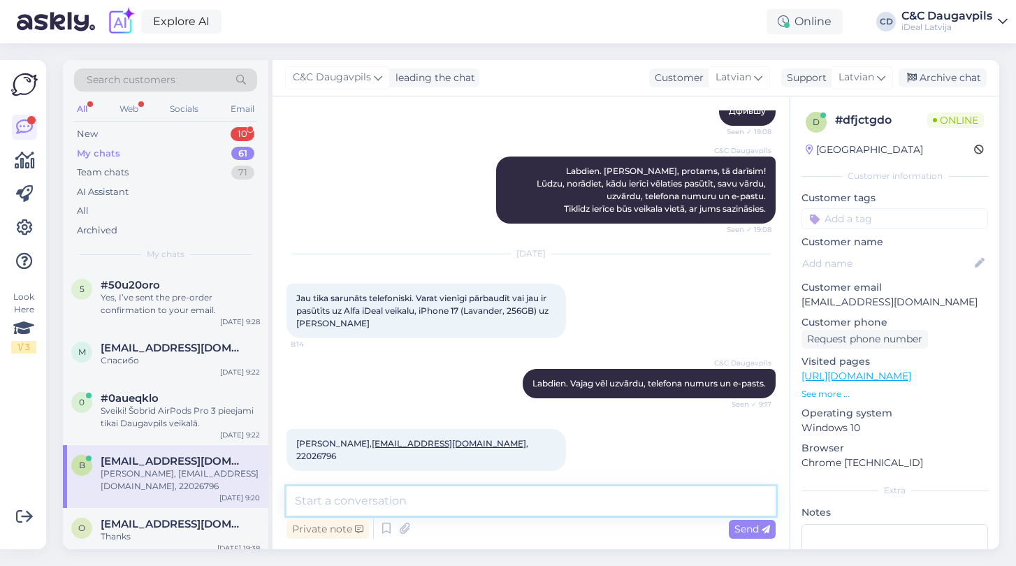
click at [430, 494] on textarea at bounding box center [530, 500] width 489 height 29
click at [446, 504] on textarea at bounding box center [530, 500] width 489 height 29
paste textarea "[DEMOGRAPHIC_DATA] ir noformēts priekšpasūtījums un nosūtīts uz jūsu e-pastu."
type textarea "[DEMOGRAPHIC_DATA] ir noformēts priekšpasūtījums un nosūtīts uz jūsu e-pastu."
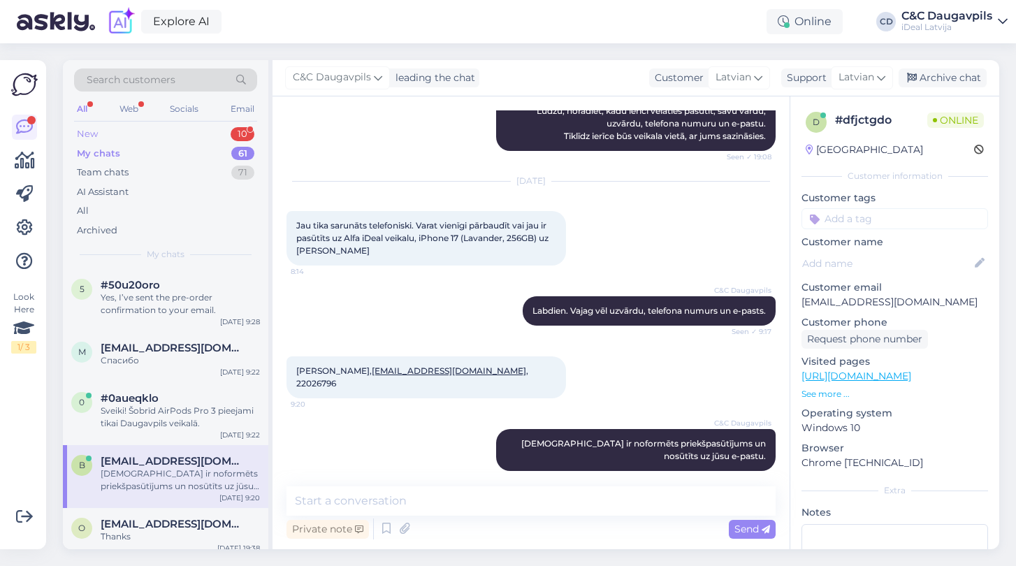
click at [92, 133] on div "New" at bounding box center [87, 134] width 21 height 14
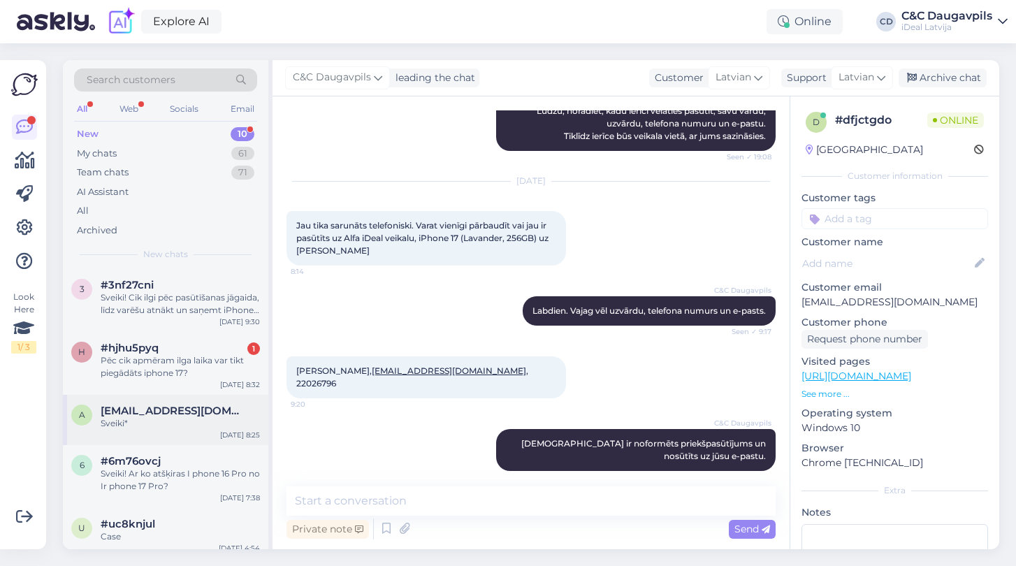
click at [154, 420] on div "Sveiki*" at bounding box center [180, 423] width 159 height 13
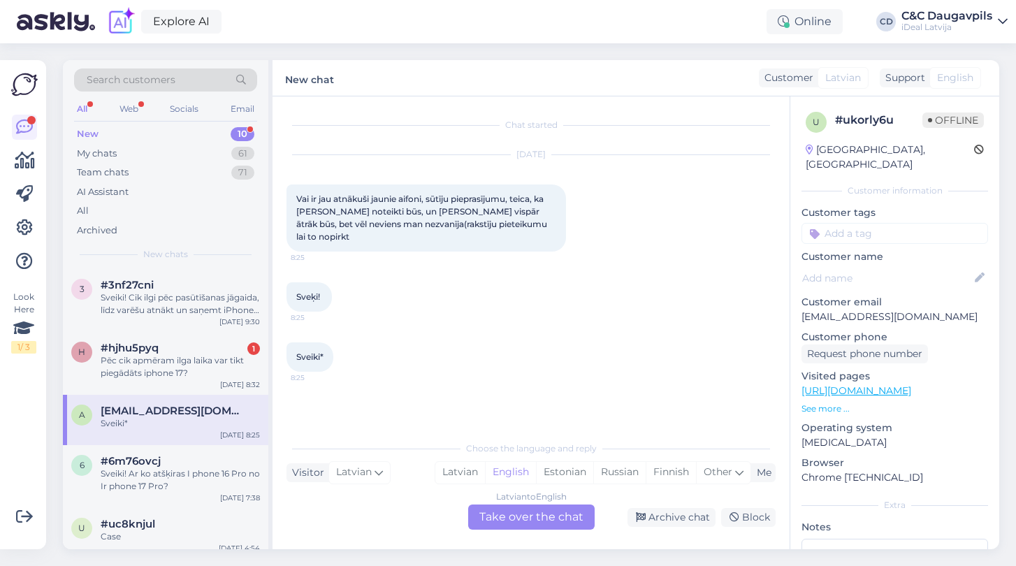
scroll to position [0, 0]
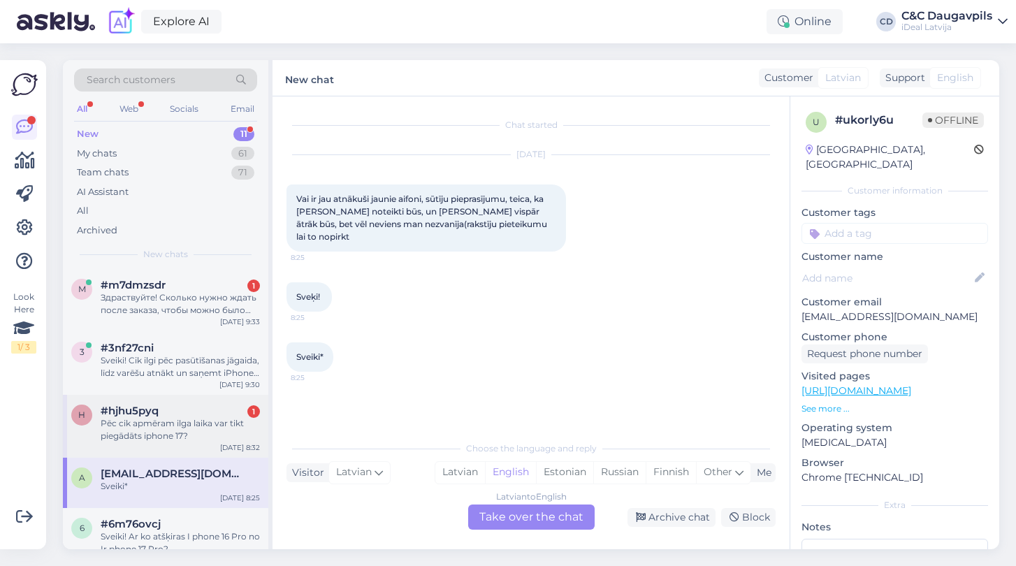
click at [147, 439] on div "Pēc cik apmēram ilga laika var tikt piegādāts iphone 17?" at bounding box center [180, 429] width 159 height 25
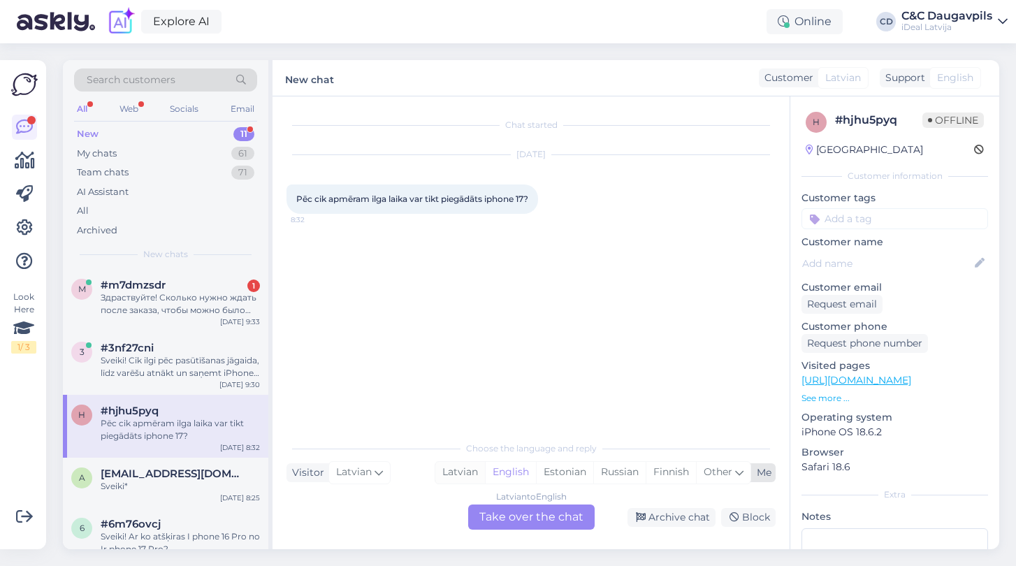
click at [461, 472] on div "Latvian" at bounding box center [460, 472] width 50 height 21
click at [511, 518] on div "Latvian to Latvian Take over the chat" at bounding box center [531, 516] width 126 height 25
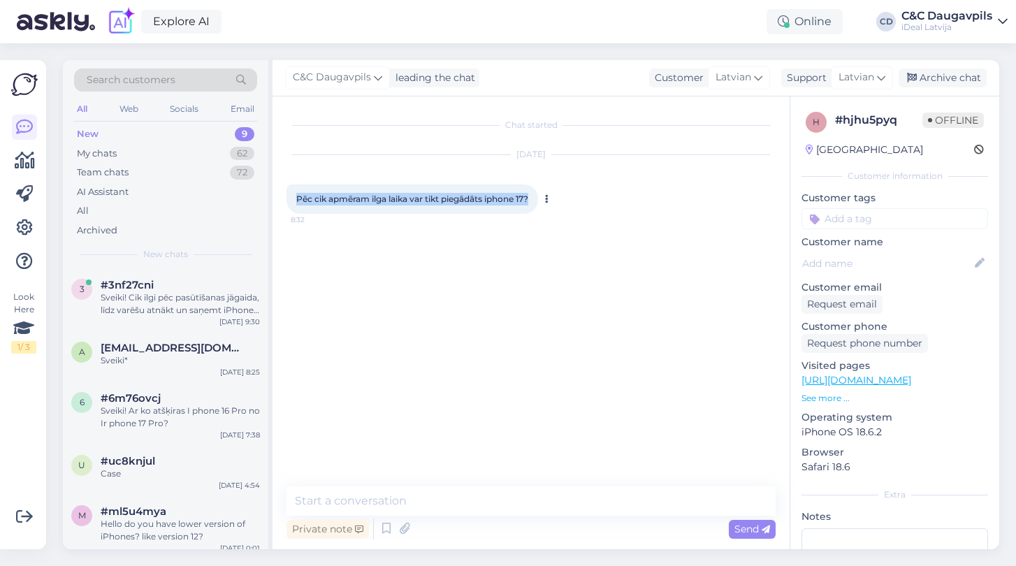
drag, startPoint x: 537, startPoint y: 199, endPoint x: 286, endPoint y: 187, distance: 251.1
click at [286, 187] on div "Pēc cik apmēram ilga laika var tikt piegādāts iphone 17? 8:32" at bounding box center [412, 198] width 252 height 29
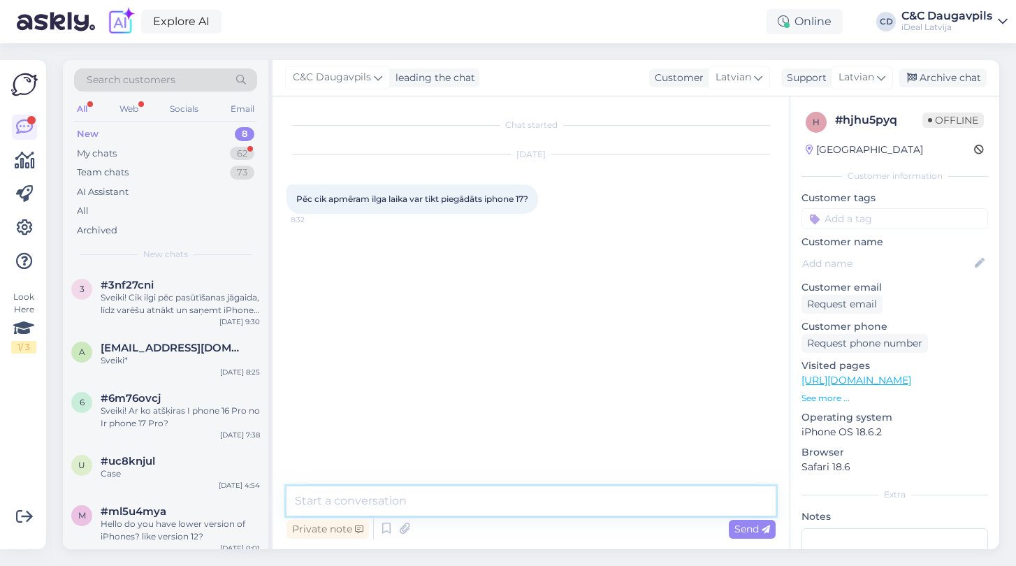
click at [511, 495] on textarea at bounding box center [530, 500] width 489 height 29
type textarea "Д"
paste textarea "Pašlaik precīzas informācijas par piegādes laiku nav. Vai vēlaties noformēt pri…"
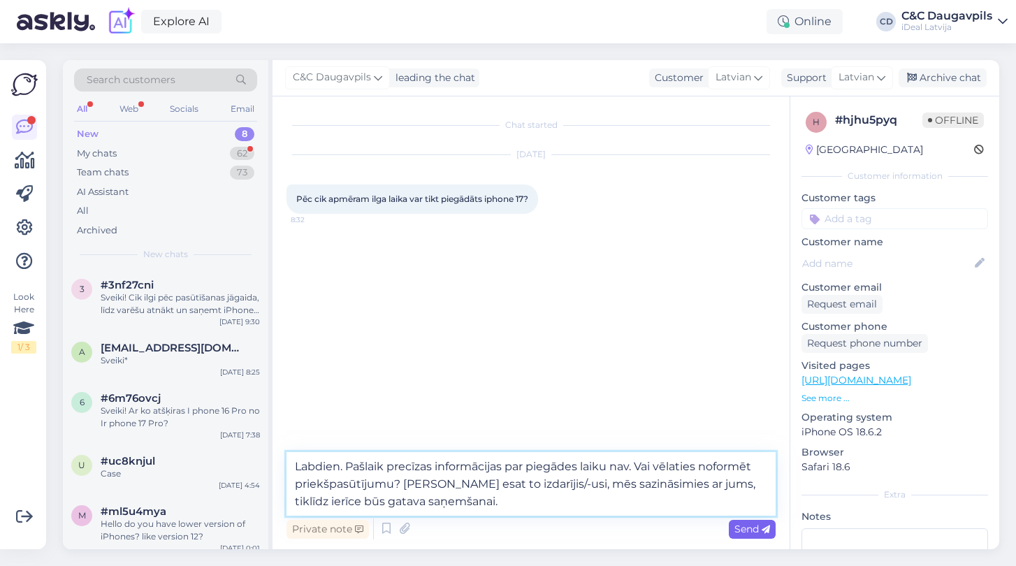
type textarea "Labdien. Pašlaik precīzas informācijas par piegādes laiku nav. Vai vēlaties nof…"
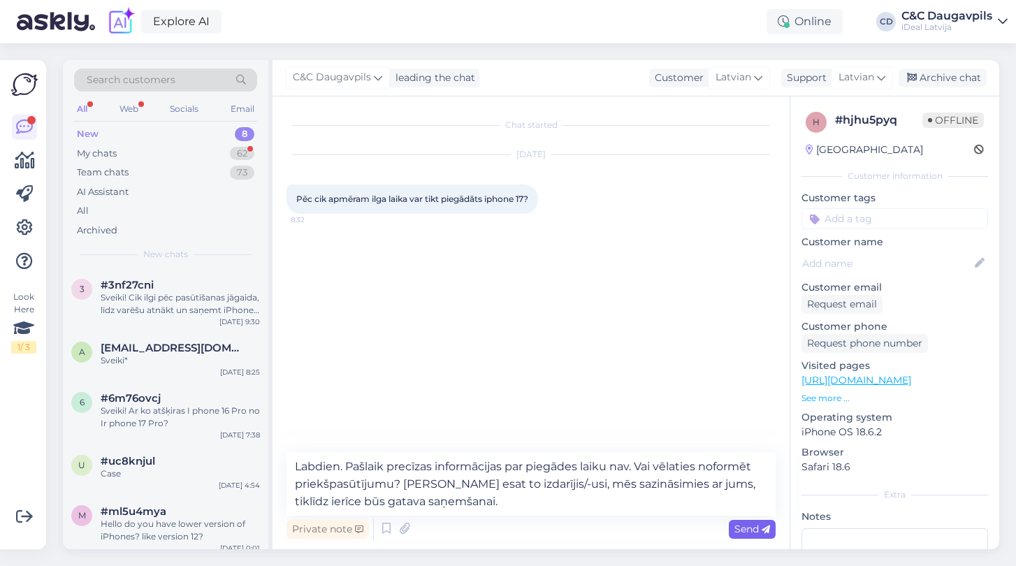
click at [753, 532] on span "Send" at bounding box center [752, 529] width 36 height 13
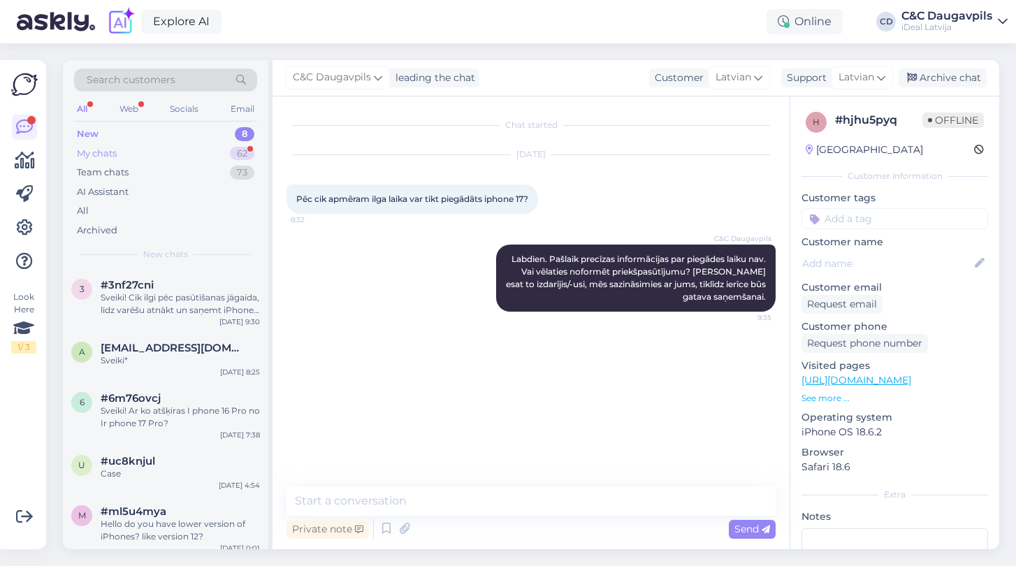
click at [88, 152] on div "My chats" at bounding box center [97, 154] width 40 height 14
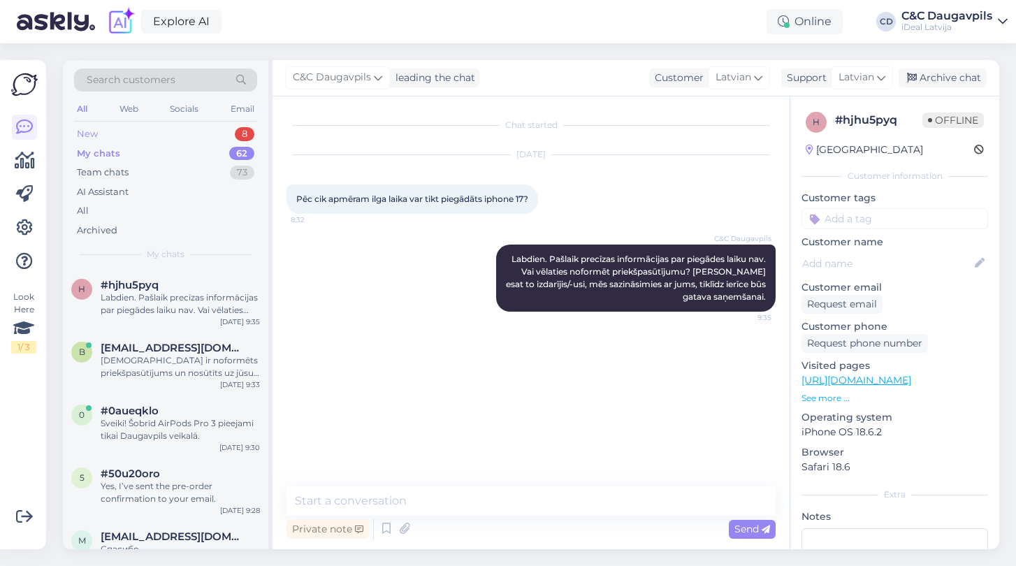
click at [88, 133] on div "New" at bounding box center [87, 134] width 21 height 14
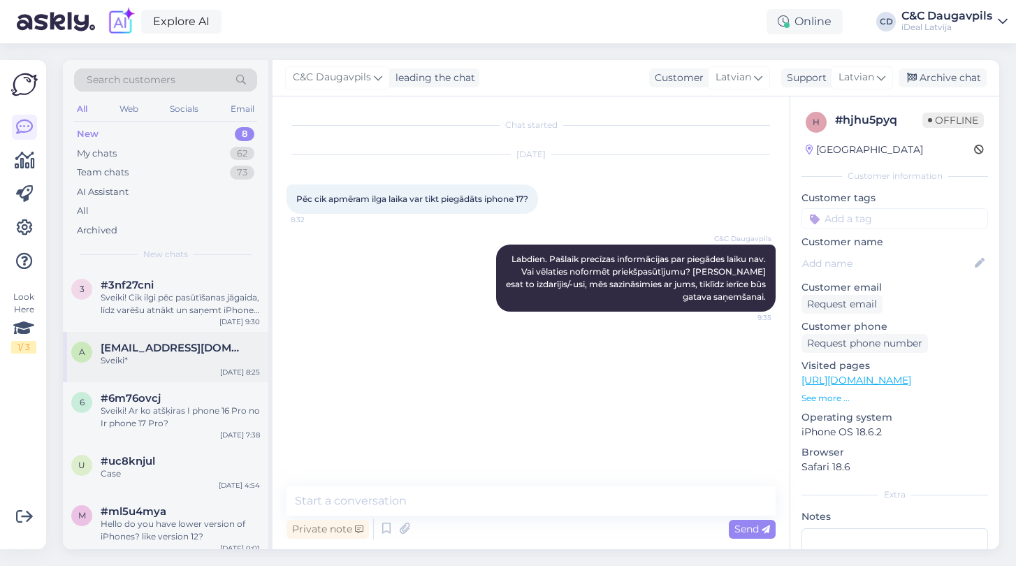
click at [160, 356] on div "Sveiki*" at bounding box center [180, 360] width 159 height 13
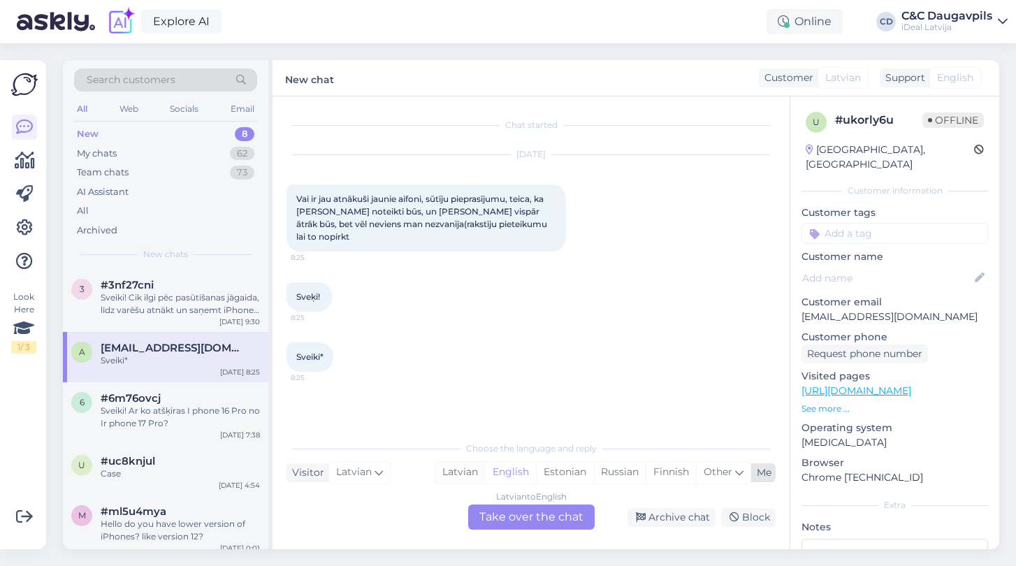
click at [453, 464] on div "Latvian" at bounding box center [460, 472] width 50 height 21
click at [513, 520] on div "Latvian to Latvian Take over the chat" at bounding box center [531, 516] width 126 height 25
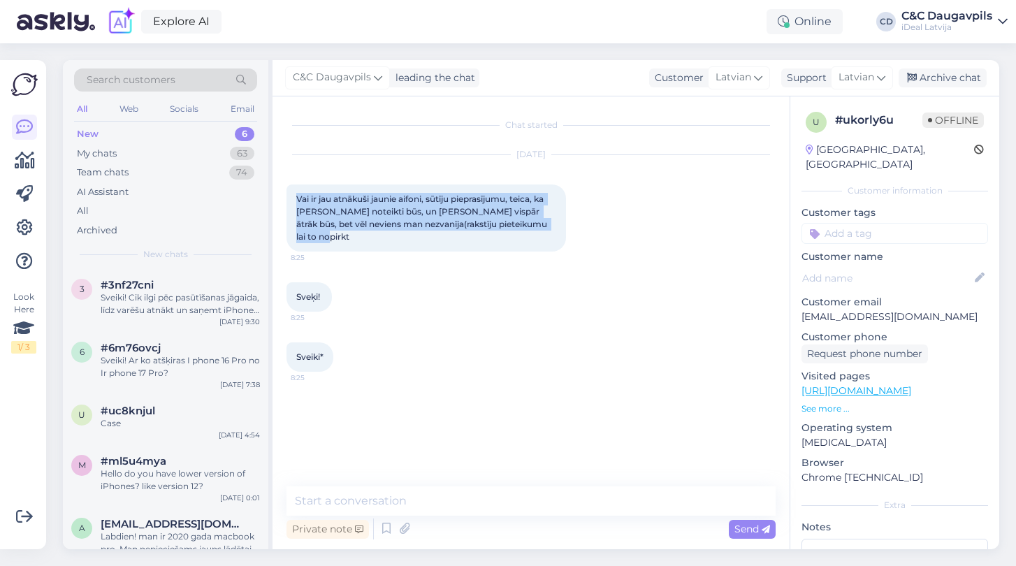
drag, startPoint x: 295, startPoint y: 197, endPoint x: 579, endPoint y: 219, distance: 285.2
click at [579, 219] on div "[DATE] Vai ir jau atnākuši jaunie aifoni, sūtīju pieprasījumu, teica, ka [PERSO…" at bounding box center [530, 203] width 489 height 127
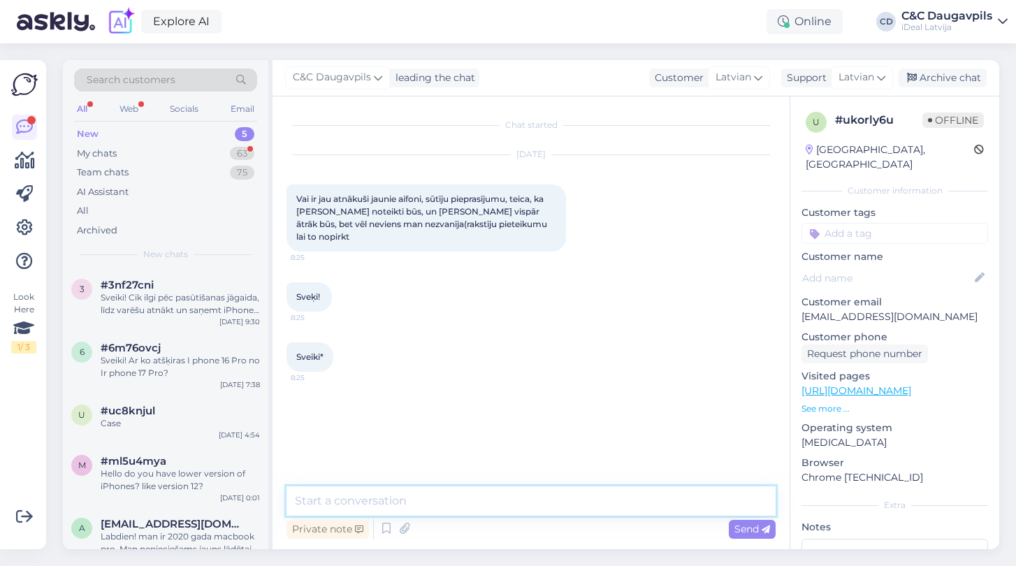
click at [489, 496] on textarea at bounding box center [530, 500] width 489 height 29
type textarea "Д"
paste textarea "Šobrīd ir ļoti liels pieprasījums pēc jaunajiem iPhone. Tiklīdz jūsu pasūtījums…"
type textarea "Labdien. Šobrīd ir ļoti liels pieprasījums pēc jaunajiem iPhone. Tiklīdz jūsu p…"
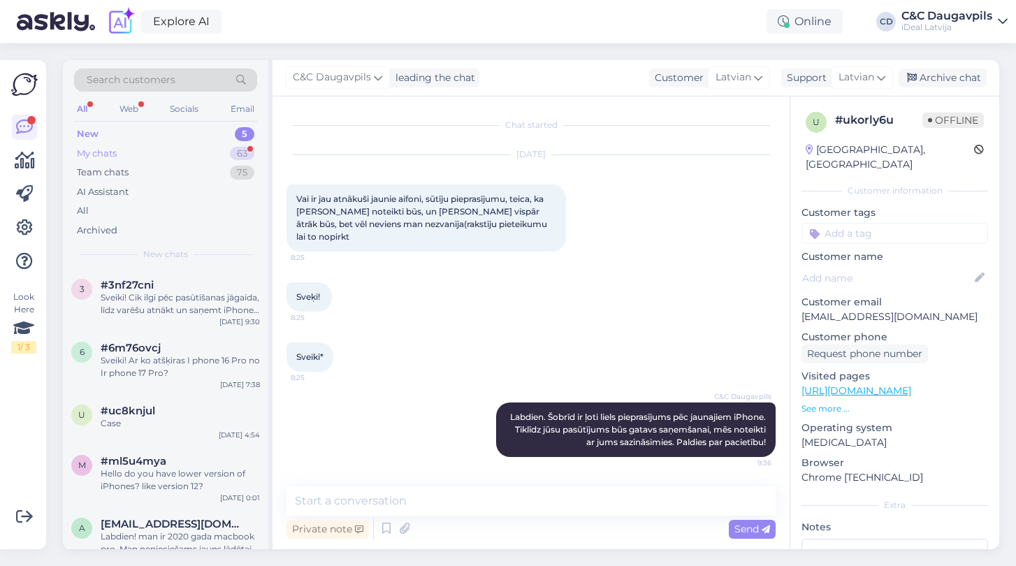
click at [96, 154] on div "My chats" at bounding box center [97, 154] width 40 height 14
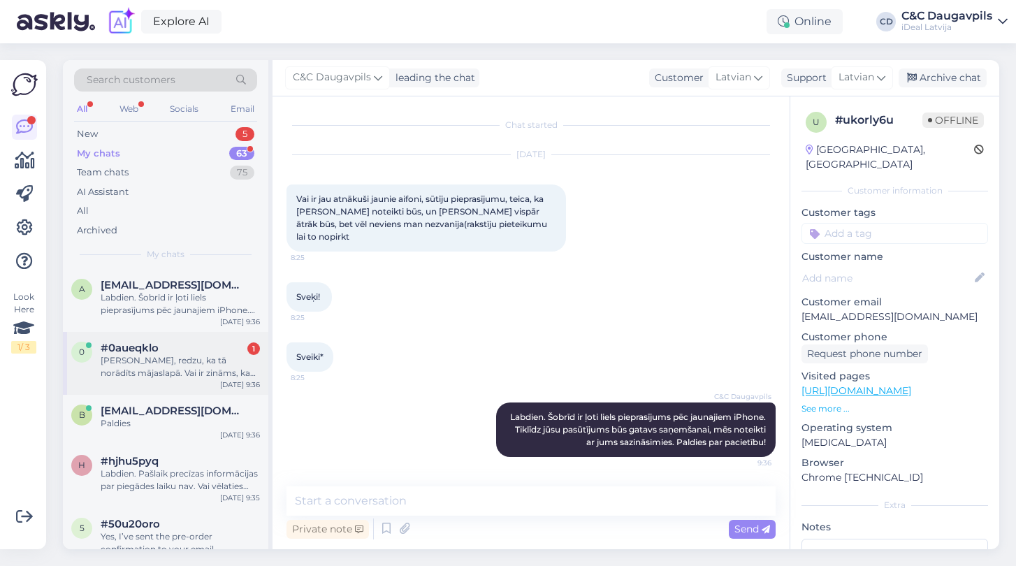
click at [143, 379] on div "0 #0aueqklo 1 [PERSON_NAME], redzu, ka tā norādīts mājaslapā. Vai ir zināms, ka…" at bounding box center [165, 363] width 205 height 63
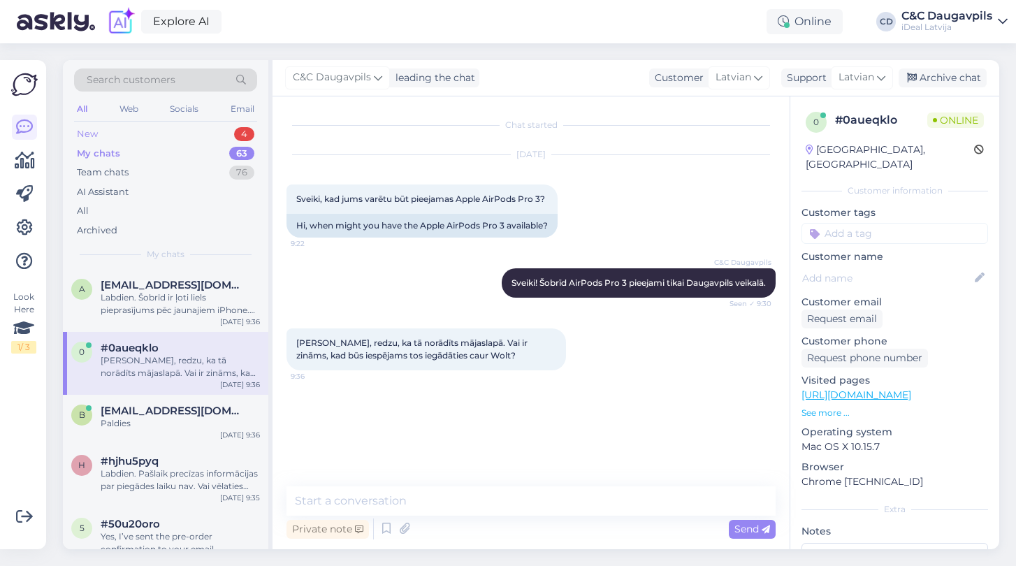
click at [93, 132] on div "New" at bounding box center [87, 134] width 21 height 14
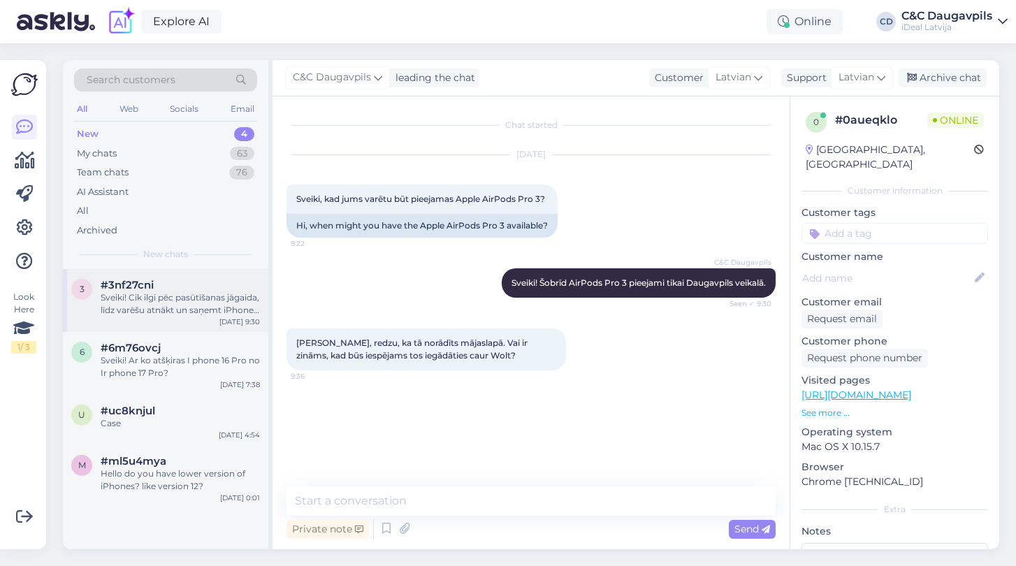
click at [160, 300] on div "Sveiki! Cik ilgi pēc pasūtīšanas jāgaida, līdz varēšu atnākt un saņemt iPhone 1…" at bounding box center [180, 303] width 159 height 25
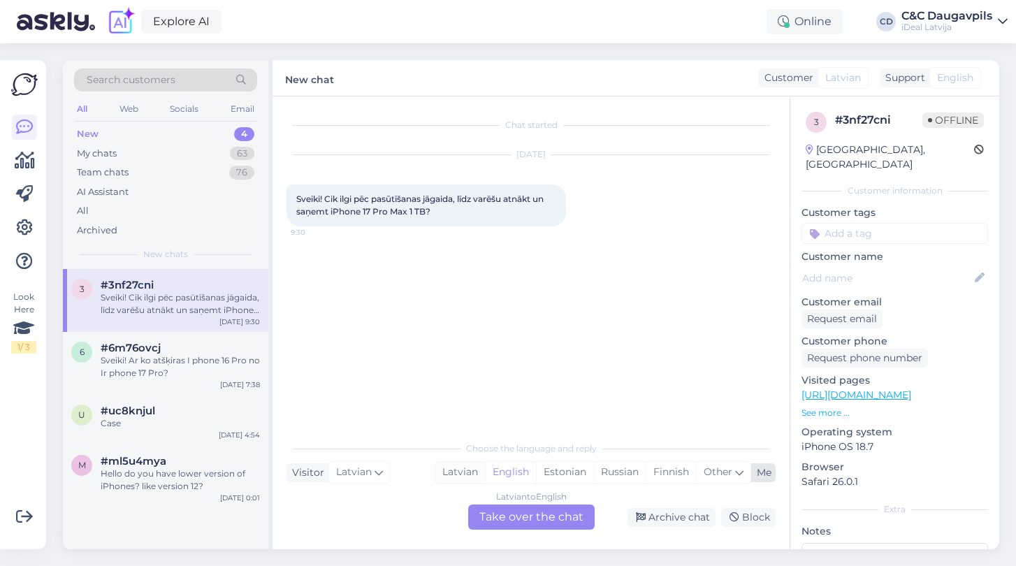
click at [445, 469] on div "Latvian" at bounding box center [460, 472] width 50 height 21
click at [523, 523] on div "Latvian to Latvian Take over the chat" at bounding box center [531, 516] width 126 height 25
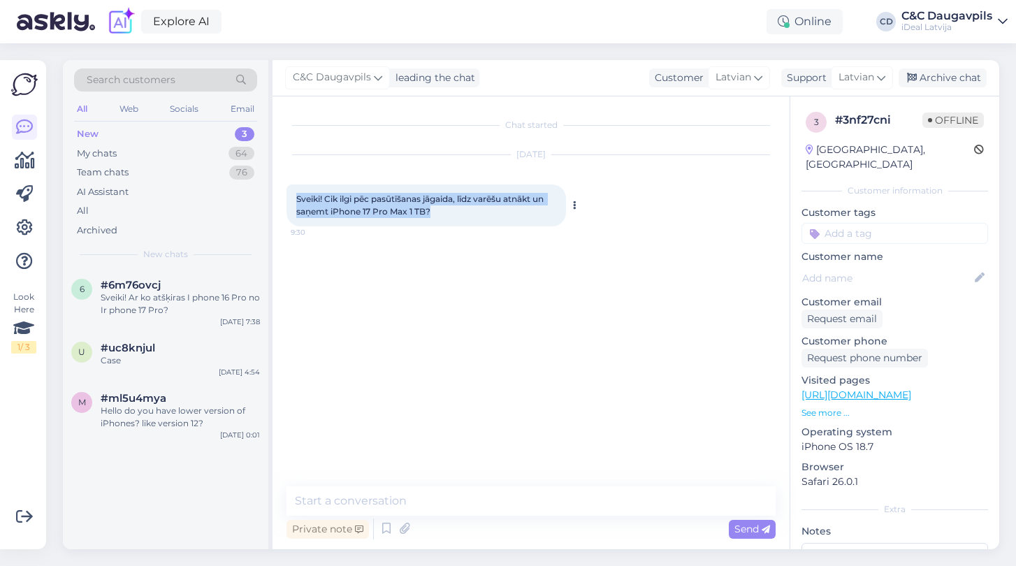
drag, startPoint x: 437, startPoint y: 212, endPoint x: 289, endPoint y: 195, distance: 149.8
click at [289, 195] on div "Sveiki! Cik ilgi pēc pasūtīšanas jāgaida, līdz varēšu atnākt un saņemt iPhone 1…" at bounding box center [425, 205] width 279 height 42
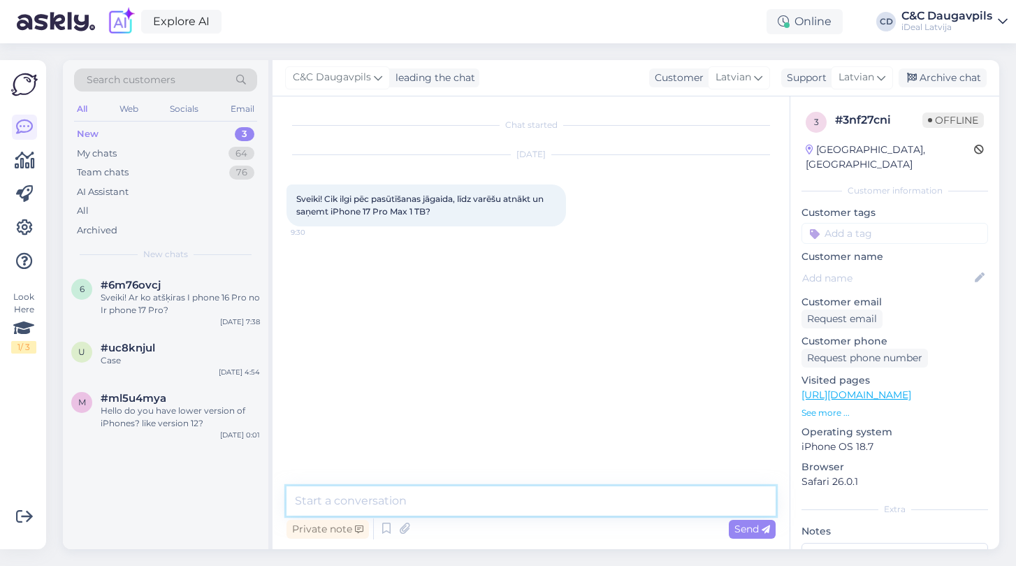
click at [439, 509] on textarea at bounding box center [530, 500] width 489 height 29
paste textarea "Sveiki! Precīzu gaidīšanas laiku diemžēl nevaram pateikt, jo pieprasījums ir ļo…"
type textarea "Sveiki! Precīzu gaidīšanas laiku diemžēl nevaram pateikt, jo pieprasījums ir ļo…"
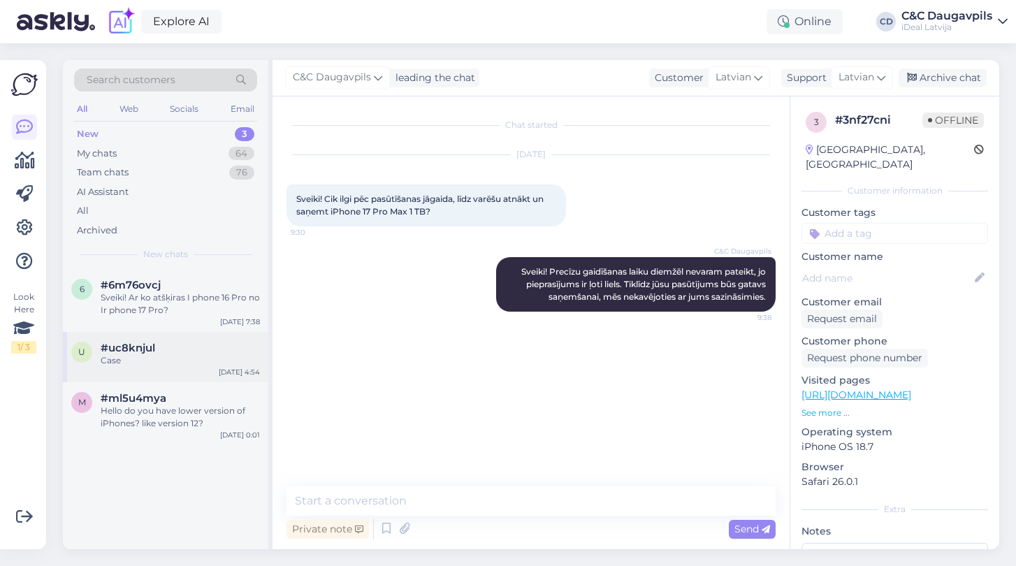
click at [177, 357] on div "Case" at bounding box center [180, 360] width 159 height 13
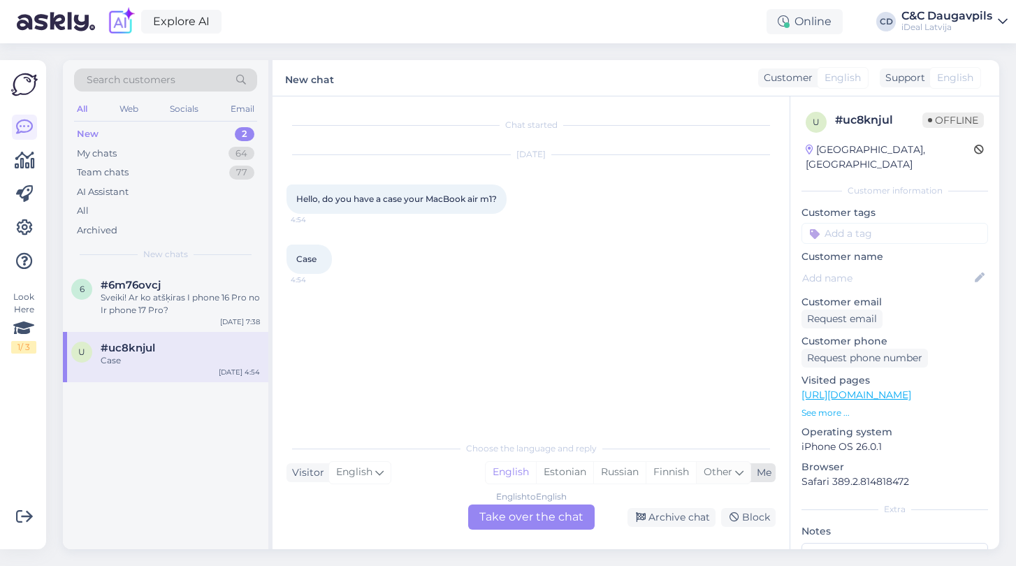
click at [740, 474] on icon at bounding box center [739, 472] width 8 height 15
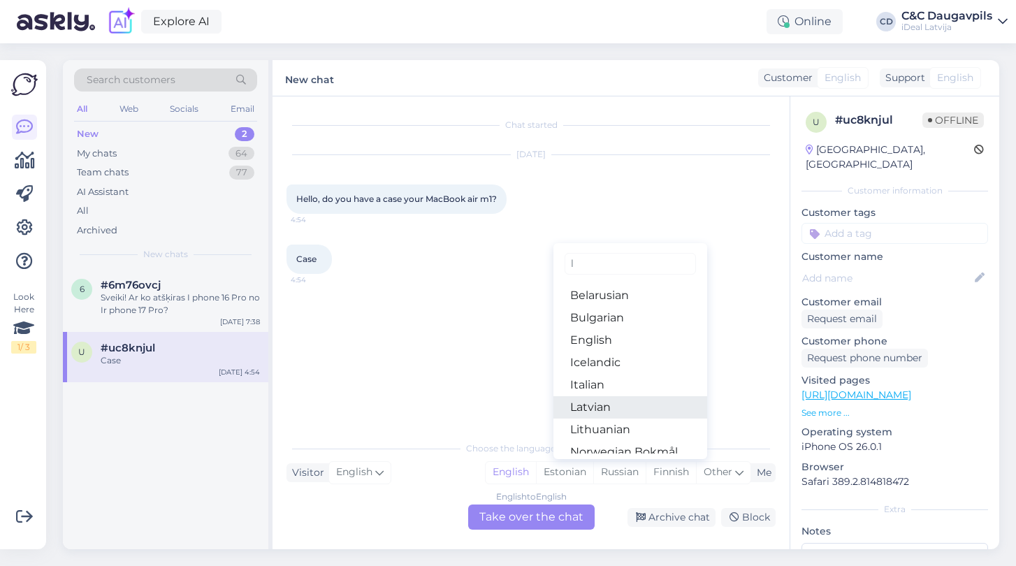
type input "l"
click at [597, 403] on link "Latvian" at bounding box center [630, 407] width 154 height 22
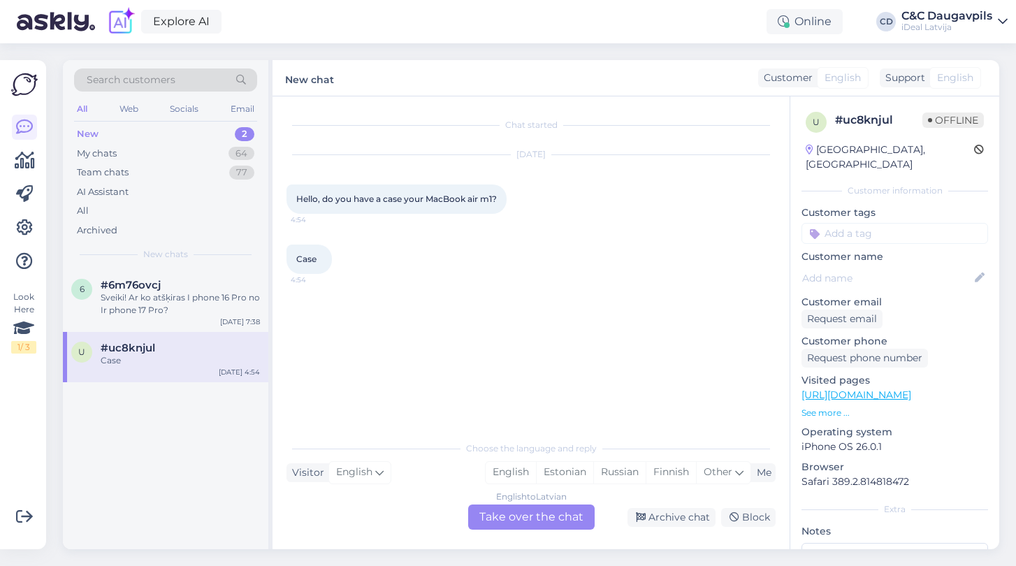
click at [519, 514] on div "English to Latvian Take over the chat" at bounding box center [531, 516] width 126 height 25
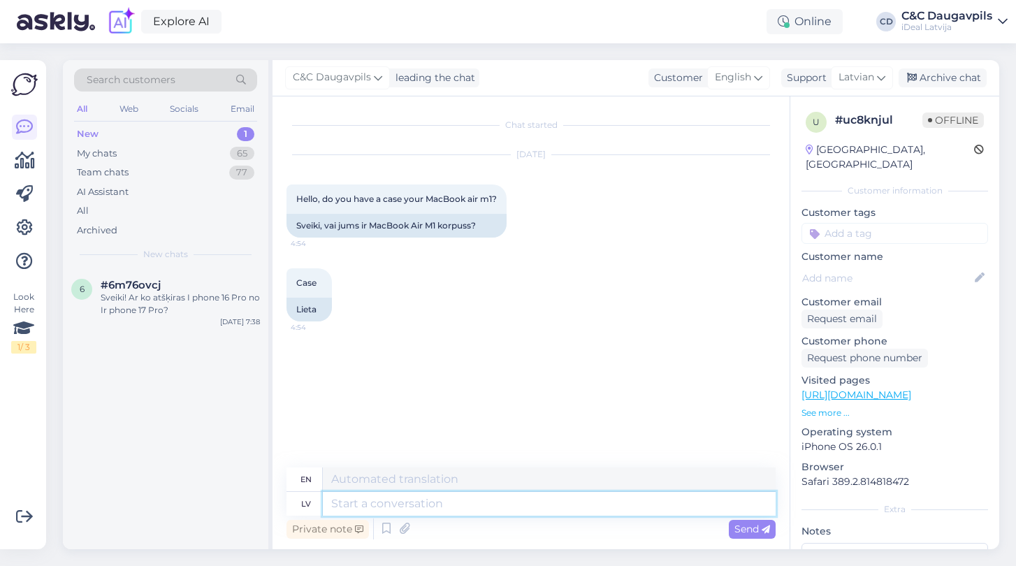
click at [492, 502] on textarea at bounding box center [549, 504] width 453 height 24
type textarea "Labdien,"
type textarea "Hello,"
type textarea "Labdien, ir"
type textarea "Hello, is"
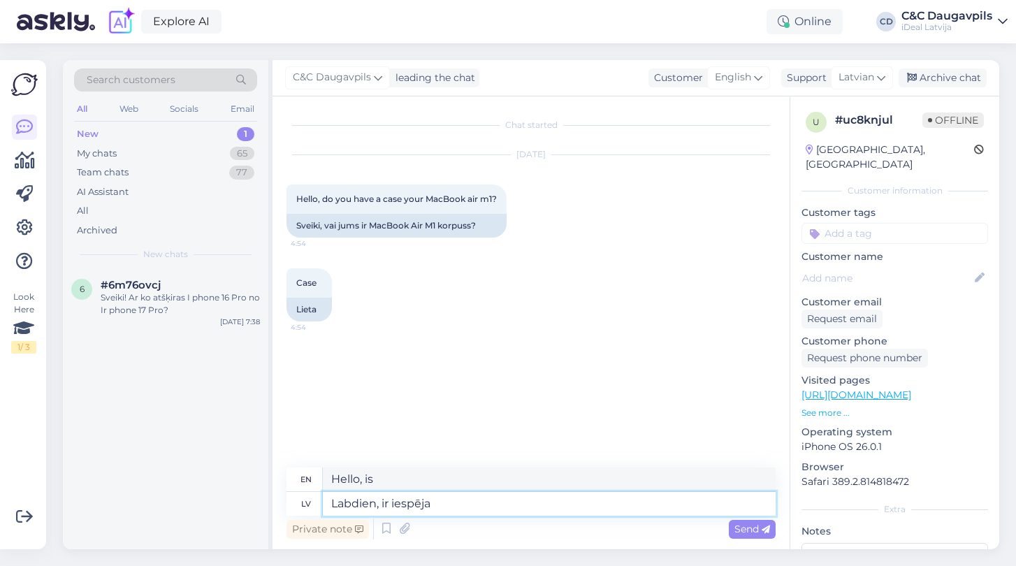
type textarea "Labdien, ir iespēja"
type textarea "Hello, is there a possibility?"
type textarea "Labdien, ir iespēja apskatīti"
type textarea "Hello, is it possible to view"
type textarea "Labdien, ir iespēja apskatīt s"
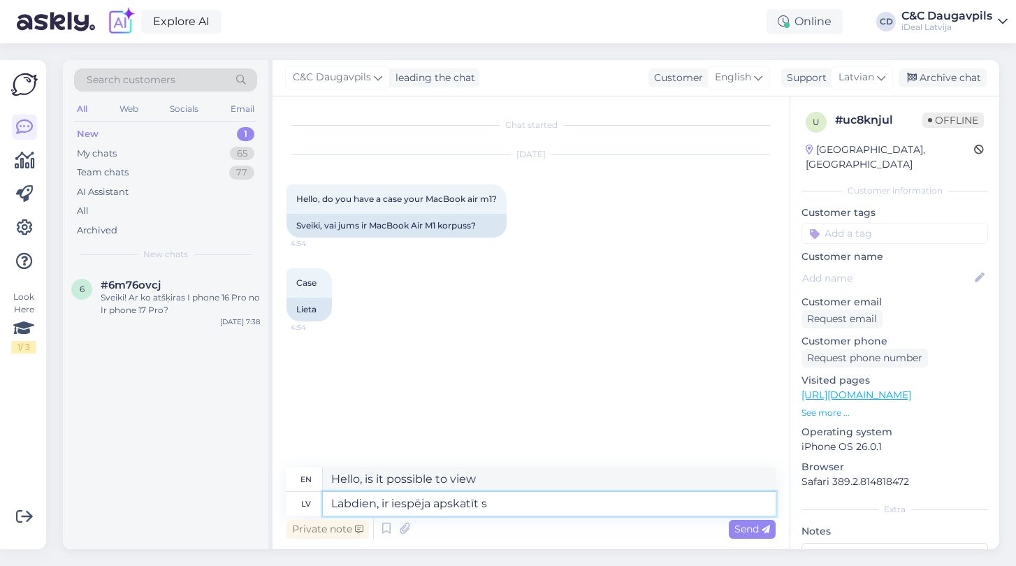
type textarea "Hello, is it possible to view the"
type textarea "Labdien, ir iespēja apskatīt"
type textarea "Hello, is it possible to view"
type textarea "Labdien, ir iespēja apskatīt šeit"
type textarea "Hello, you can view it here"
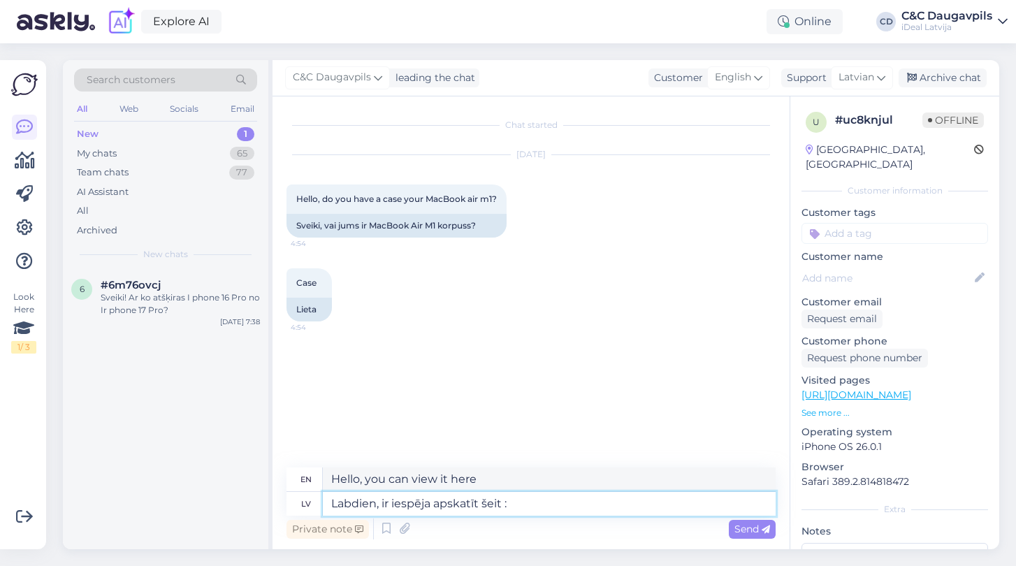
type textarea "Labdien, ir iespēja apskatīt šeit :"
type textarea "Hello, you can take a look here:"
paste textarea "[URL][DOMAIN_NAME]"
type textarea "Labdien, ir iespēja apskatīt šeit : [URL][DOMAIN_NAME]"
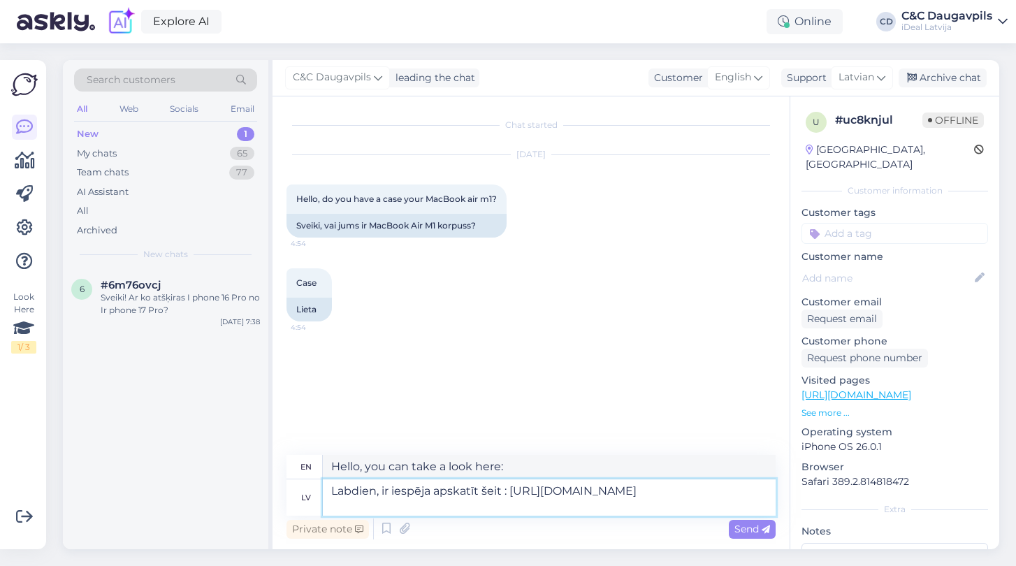
type textarea "Hello, you can view it here: [URL][DOMAIN_NAME]"
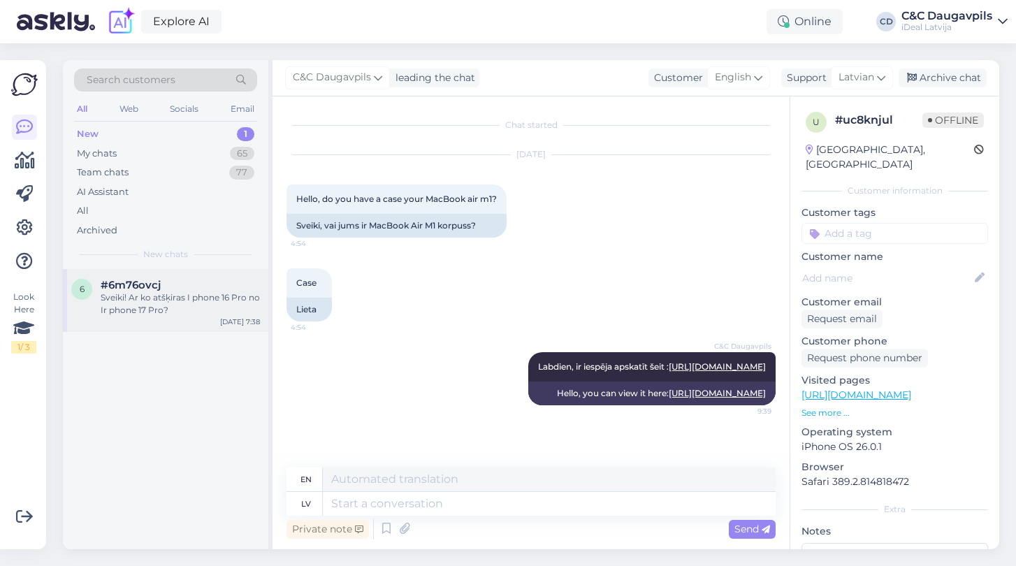
click at [169, 324] on div "6 #6m76ovcj Sveiki! Ar ko atšķiras I phone 16 Pro no Ir phone 17 Pro? [DATE] 7:…" at bounding box center [165, 300] width 205 height 63
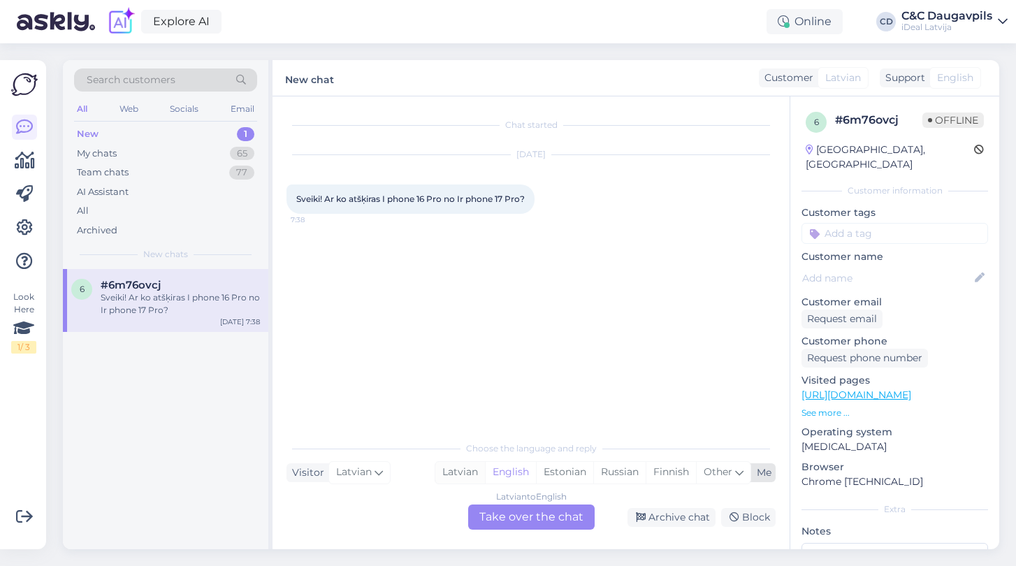
click at [456, 474] on div "Latvian" at bounding box center [460, 472] width 50 height 21
click at [508, 521] on div "Latvian to Latvian Take over the chat" at bounding box center [531, 516] width 126 height 25
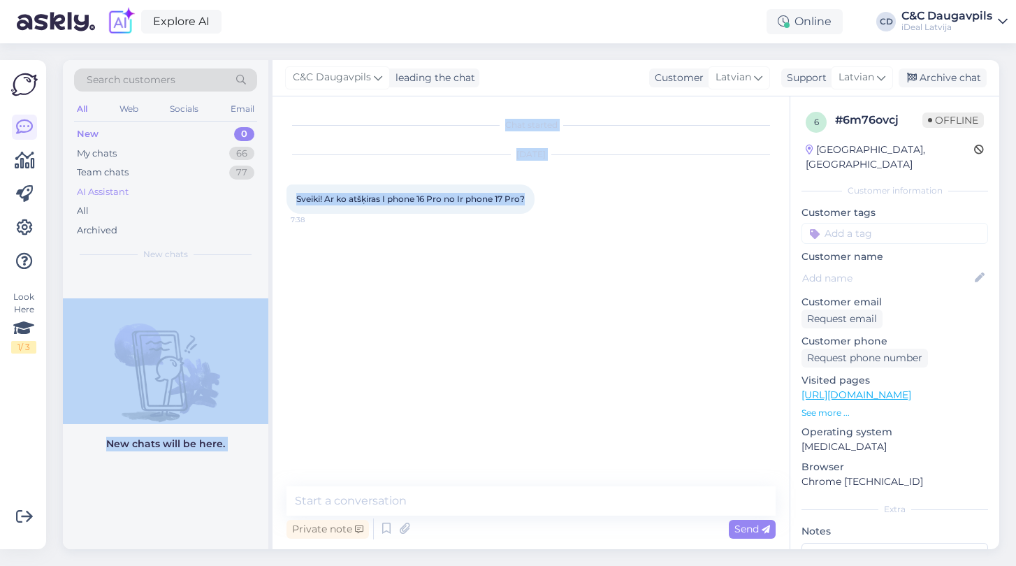
drag, startPoint x: 530, startPoint y: 196, endPoint x: 242, endPoint y: 189, distance: 287.9
click at [242, 189] on div "Search customers All Web Socials Email New 0 My chats 66 Team chats 77 AI Assis…" at bounding box center [531, 304] width 936 height 489
click at [393, 216] on div "[DATE] Sveiki! Ar ko atšķiras I phone 16 Pro no Ir phone 17 Pro? 7:38" at bounding box center [530, 184] width 489 height 89
drag, startPoint x: 531, startPoint y: 201, endPoint x: 271, endPoint y: 197, distance: 259.9
click at [271, 197] on div "Search customers All Web Socials Email New 0 My chats 66 Team chats 77 AI Assis…" at bounding box center [531, 304] width 936 height 489
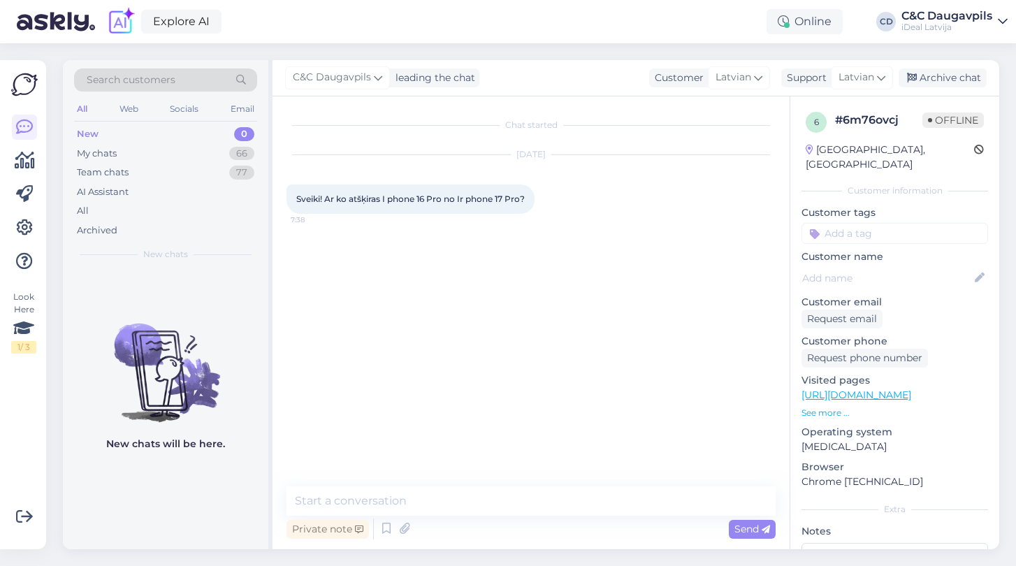
click at [442, 247] on div "Chat started [DATE] Sveiki! Ar ko atšķiras I phone 16 Pro no Ir phone 17 Pro? 7…" at bounding box center [537, 291] width 502 height 363
drag, startPoint x: 528, startPoint y: 201, endPoint x: 296, endPoint y: 201, distance: 232.6
click at [296, 201] on div "Sveiki! Ar ko atšķiras I phone 16 Pro no Ir phone 17 Pro? 7:38" at bounding box center [410, 198] width 248 height 29
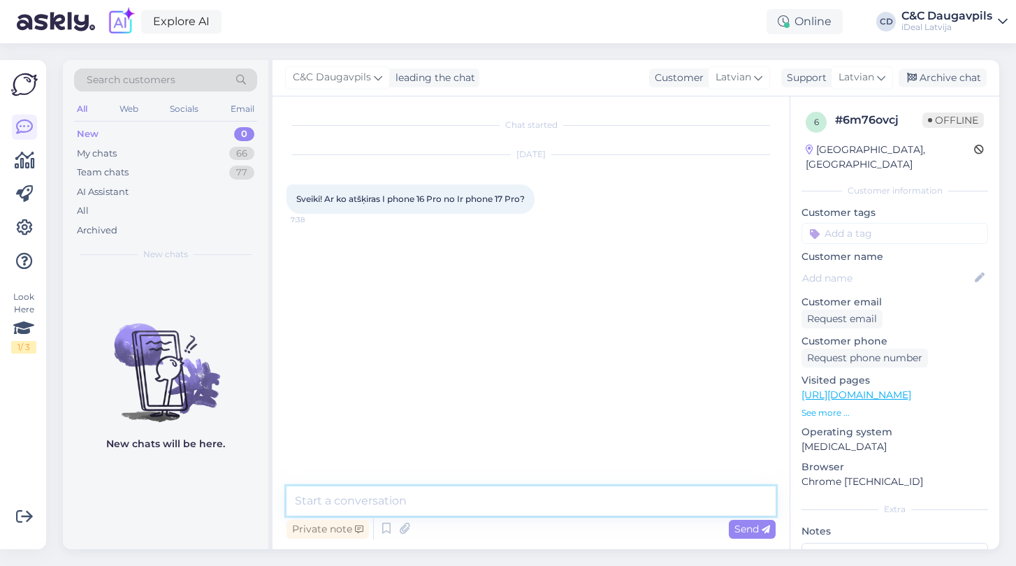
click at [444, 503] on textarea at bounding box center [530, 500] width 489 height 29
paste textarea "Sveiki! iPhone 17 Pro ir jaudīgāks procesors, uzlabota kamera un ilgāks baterij…"
type textarea "Sveiki! iPhone 17 Pro ir jaudīgāks procesors, uzlabota kamera un ilgāks baterij…"
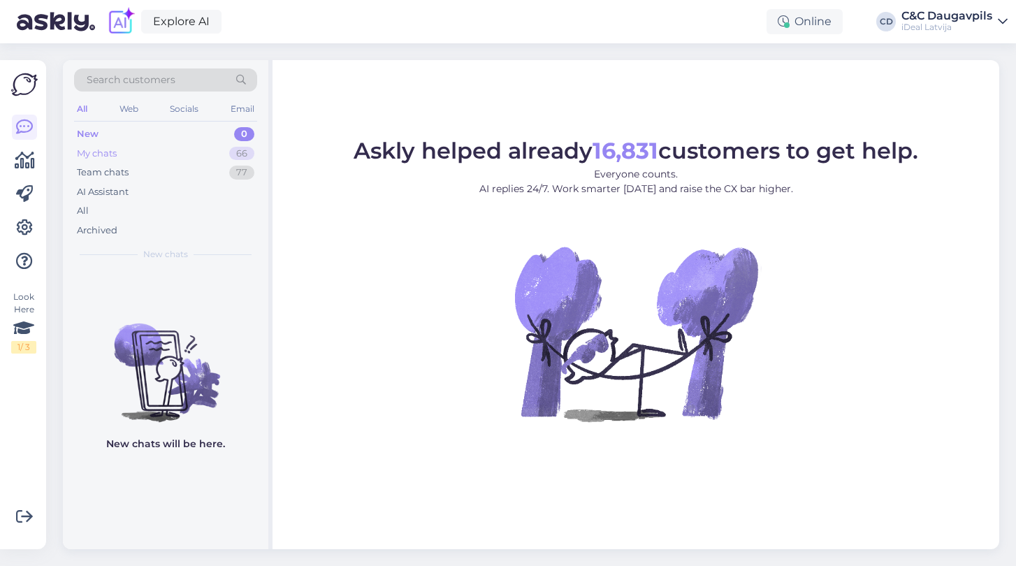
click at [95, 148] on div "My chats" at bounding box center [97, 154] width 40 height 14
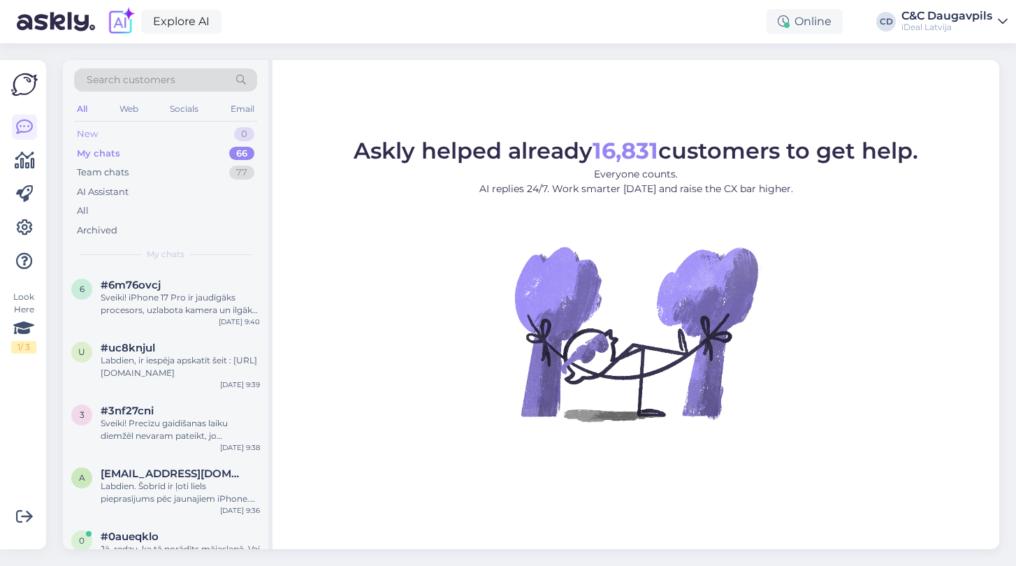
click at [96, 130] on div "New" at bounding box center [87, 134] width 21 height 14
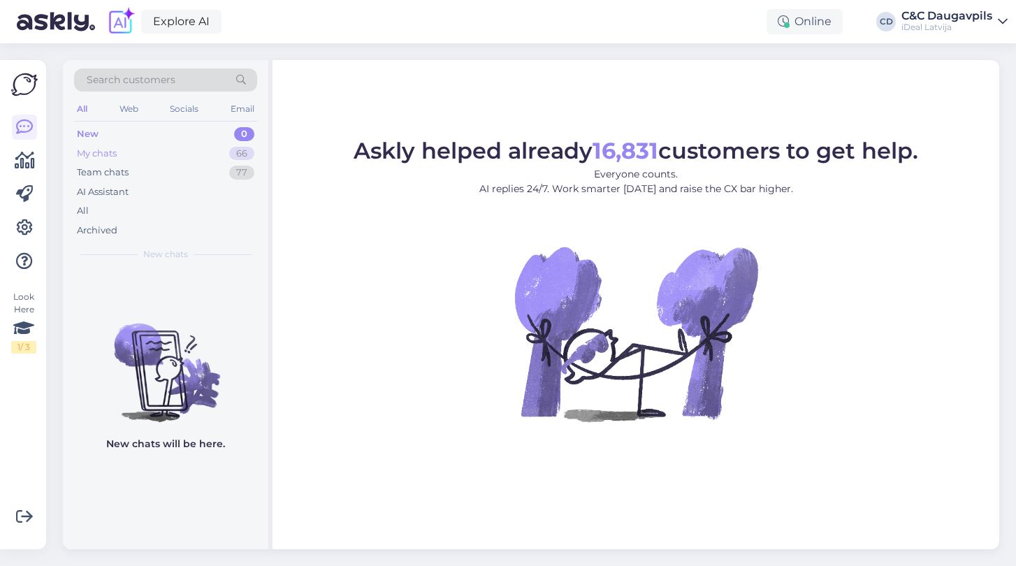
click at [90, 152] on div "My chats" at bounding box center [97, 154] width 40 height 14
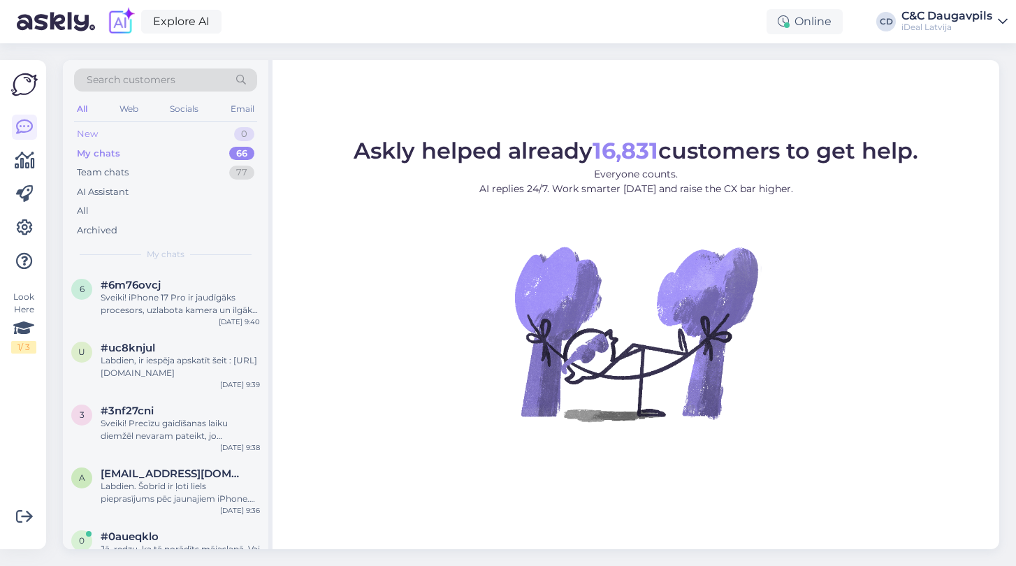
click at [85, 134] on div "New" at bounding box center [87, 134] width 21 height 14
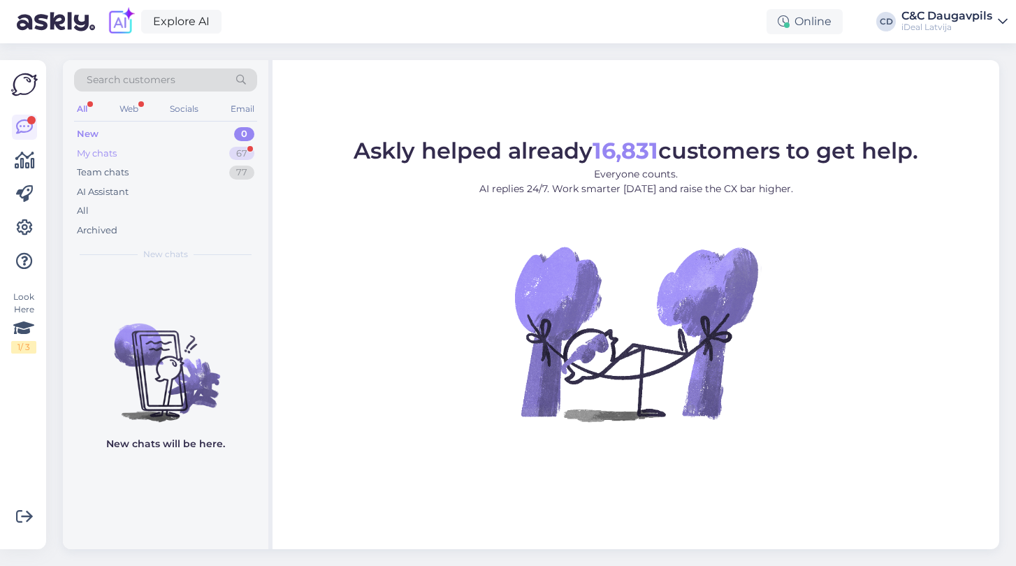
click at [101, 150] on div "My chats" at bounding box center [97, 154] width 40 height 14
